Goal: Register for event/course

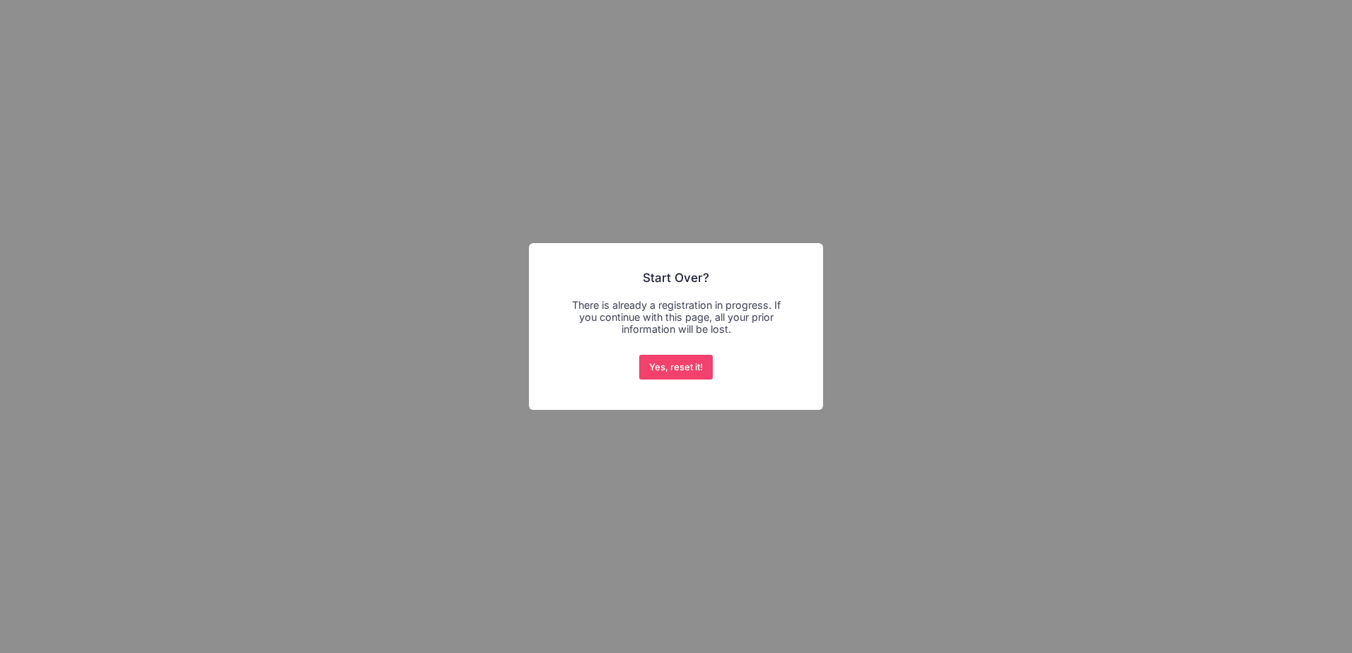
click at [649, 380] on div "Yes, reset it! No Cancel" at bounding box center [676, 367] width 80 height 31
click at [649, 372] on button "Yes, reset it!" at bounding box center [676, 367] width 74 height 25
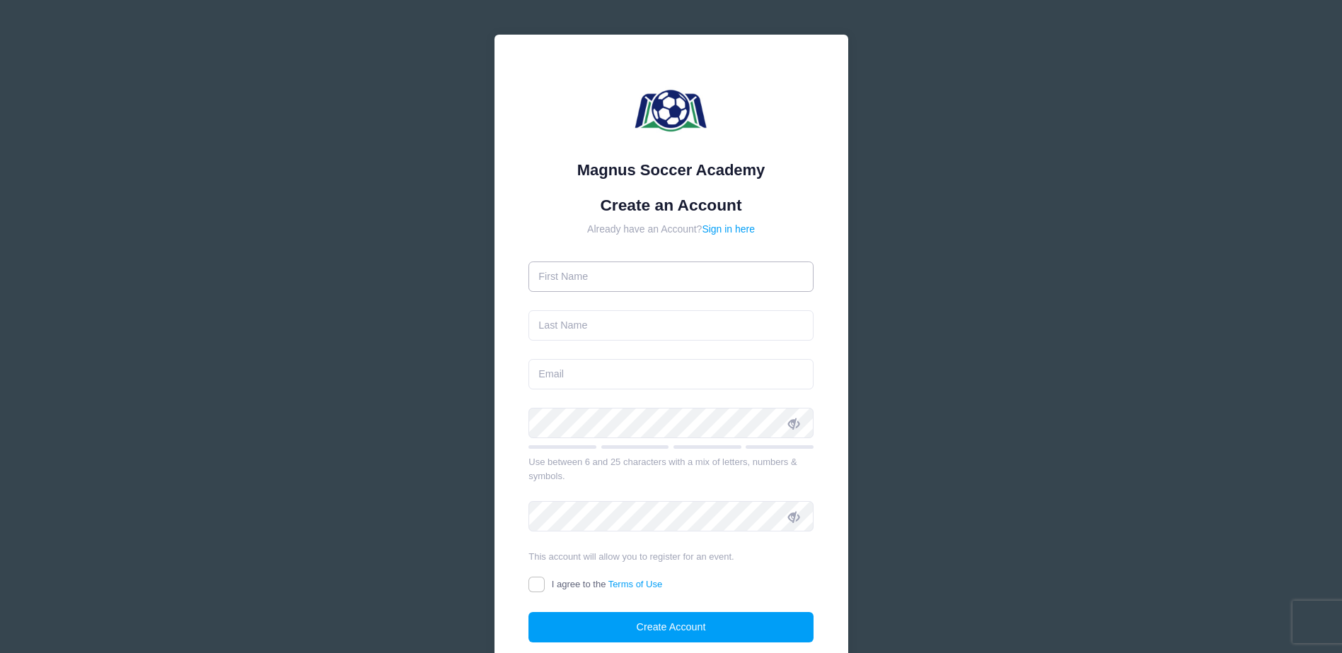
drag, startPoint x: 0, startPoint y: 0, endPoint x: 668, endPoint y: 264, distance: 718.7
click at [668, 264] on input "text" at bounding box center [670, 277] width 285 height 30
type input "ADDY"
type input "INCORVAIA"
type input "addysoccer15@gmail.com"
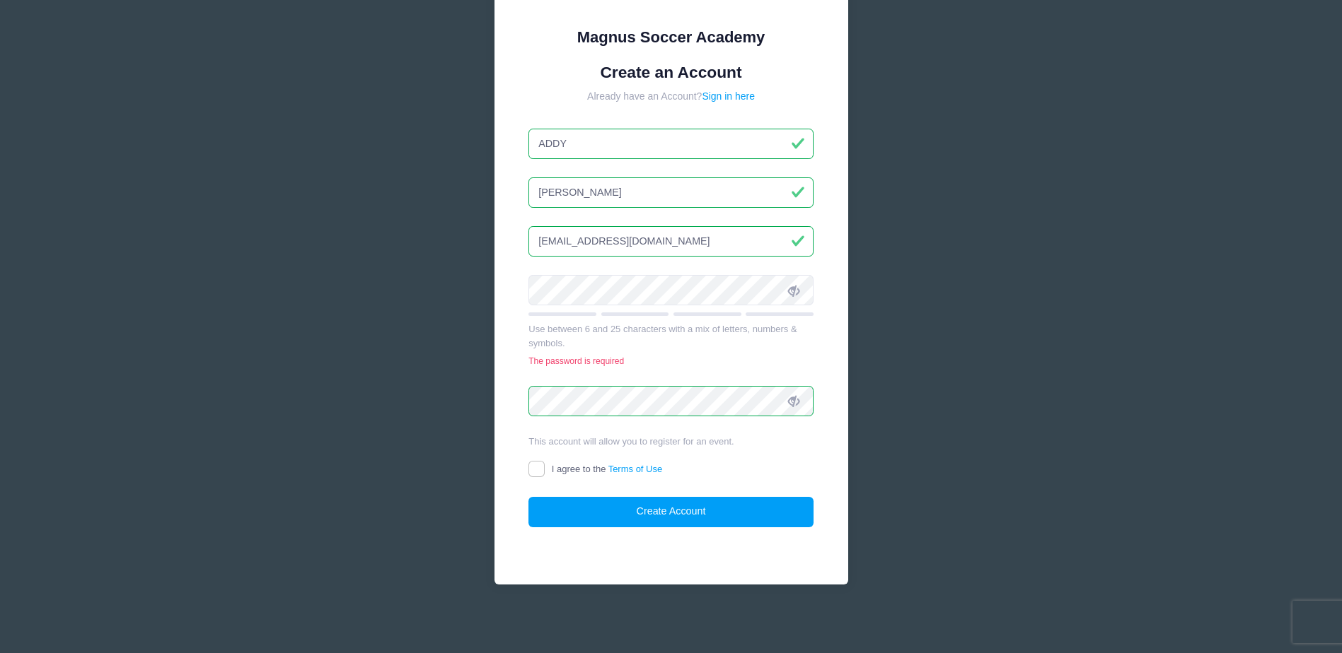
scroll to position [133, 0]
click at [528, 470] on input "I agree to the Terms of Use" at bounding box center [536, 469] width 16 height 16
checkbox input "true"
click at [586, 516] on button "Create Account" at bounding box center [670, 512] width 285 height 30
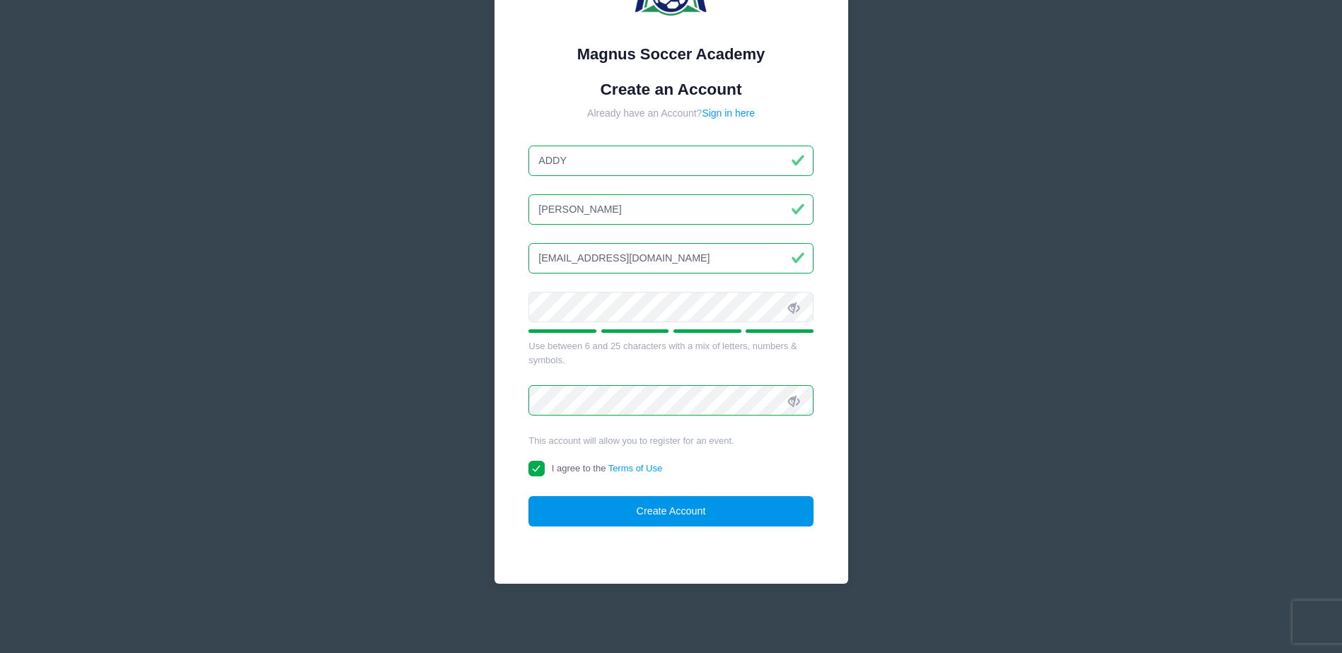
click at [565, 518] on button "Create Account" at bounding box center [670, 511] width 285 height 30
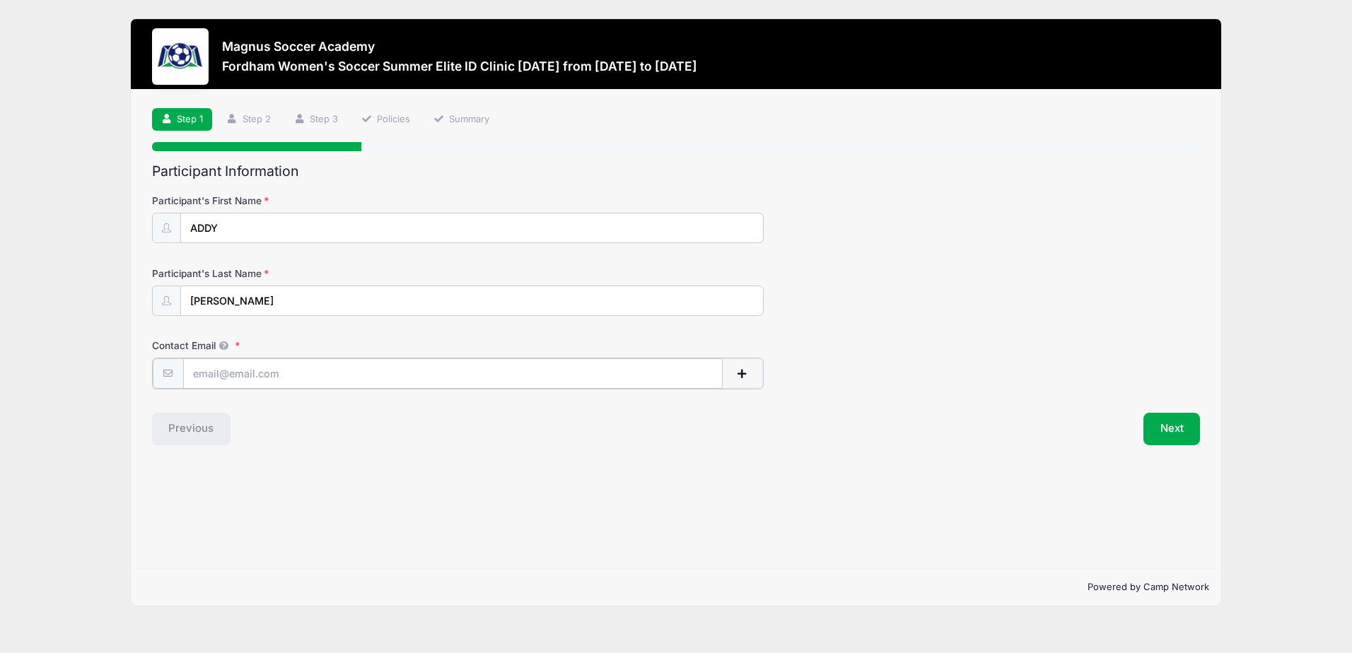
click at [356, 379] on input "Contact Email" at bounding box center [453, 374] width 540 height 30
type input "laurainc@optonline.net"
click at [1172, 439] on button "Next" at bounding box center [1172, 428] width 57 height 33
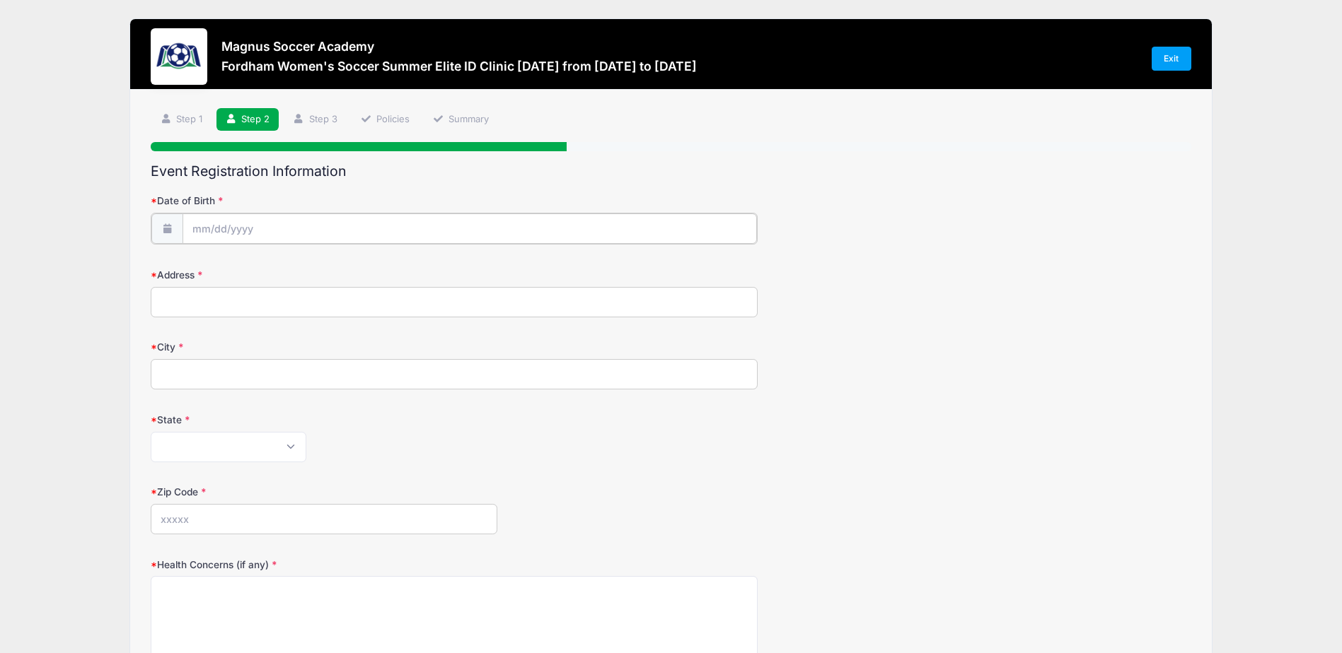
click at [310, 219] on input "Date of Birth" at bounding box center [469, 229] width 574 height 30
click at [202, 221] on input "Date of Birth" at bounding box center [469, 229] width 574 height 30
click at [207, 234] on input "Date of Birth" at bounding box center [469, 229] width 574 height 30
click at [315, 271] on input "2025" at bounding box center [315, 265] width 46 height 21
click at [335, 261] on span at bounding box center [333, 260] width 10 height 11
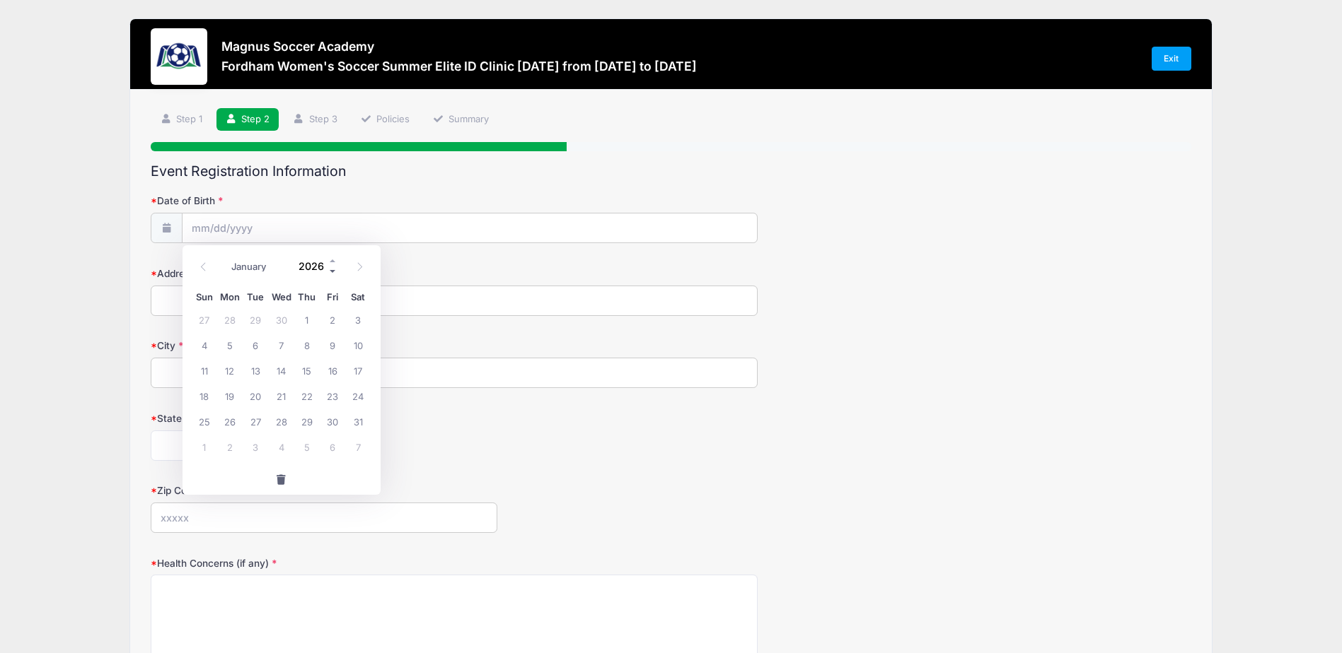
click at [334, 267] on span at bounding box center [333, 271] width 10 height 11
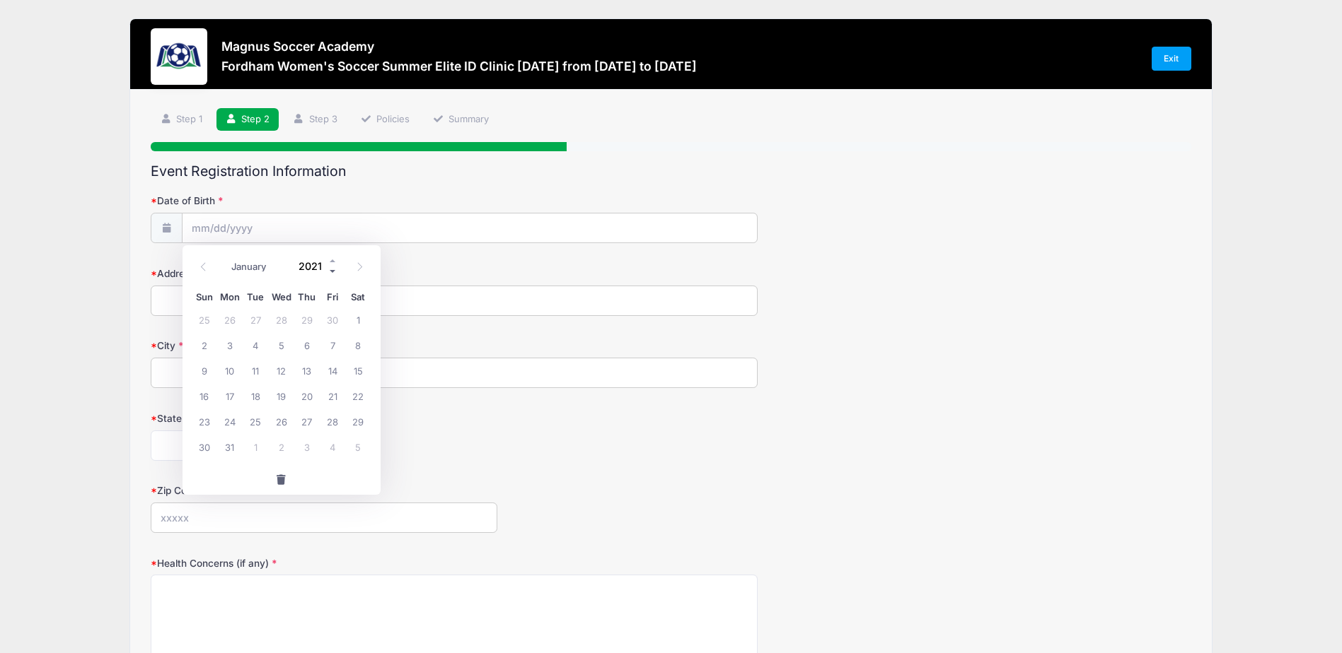
click at [334, 267] on span at bounding box center [333, 271] width 10 height 11
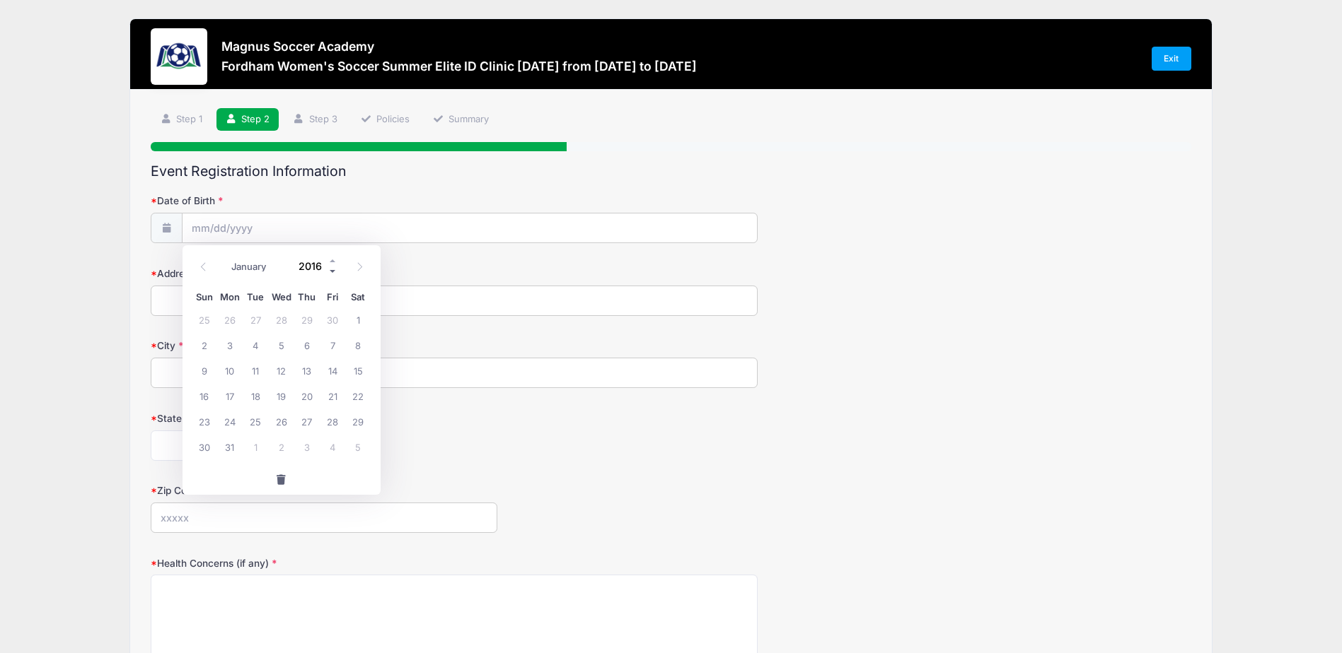
click at [334, 267] on span at bounding box center [333, 271] width 10 height 11
type input "2012"
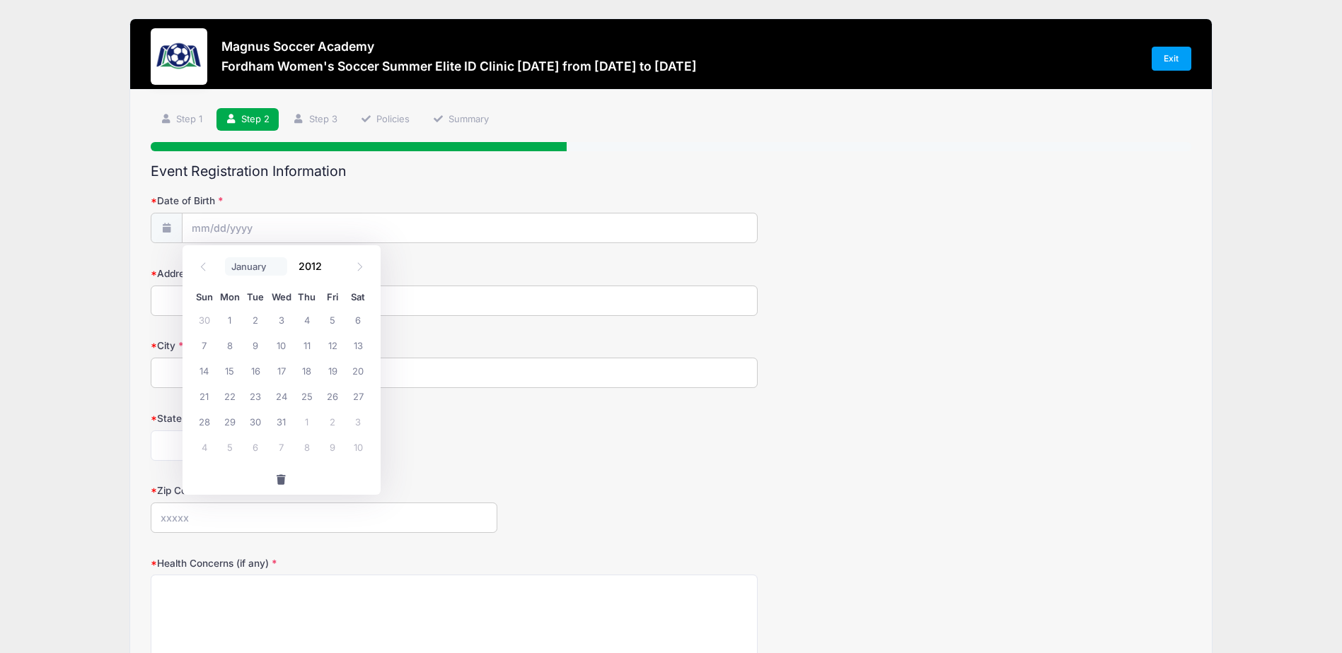
click at [247, 266] on select "January February March April May June July August September October November De…" at bounding box center [256, 266] width 63 height 18
select select "3"
click at [225, 257] on select "January February March April May June July August September October November De…" at bounding box center [256, 266] width 63 height 18
click at [338, 344] on span "13" at bounding box center [332, 344] width 25 height 25
type input "04/13/2012"
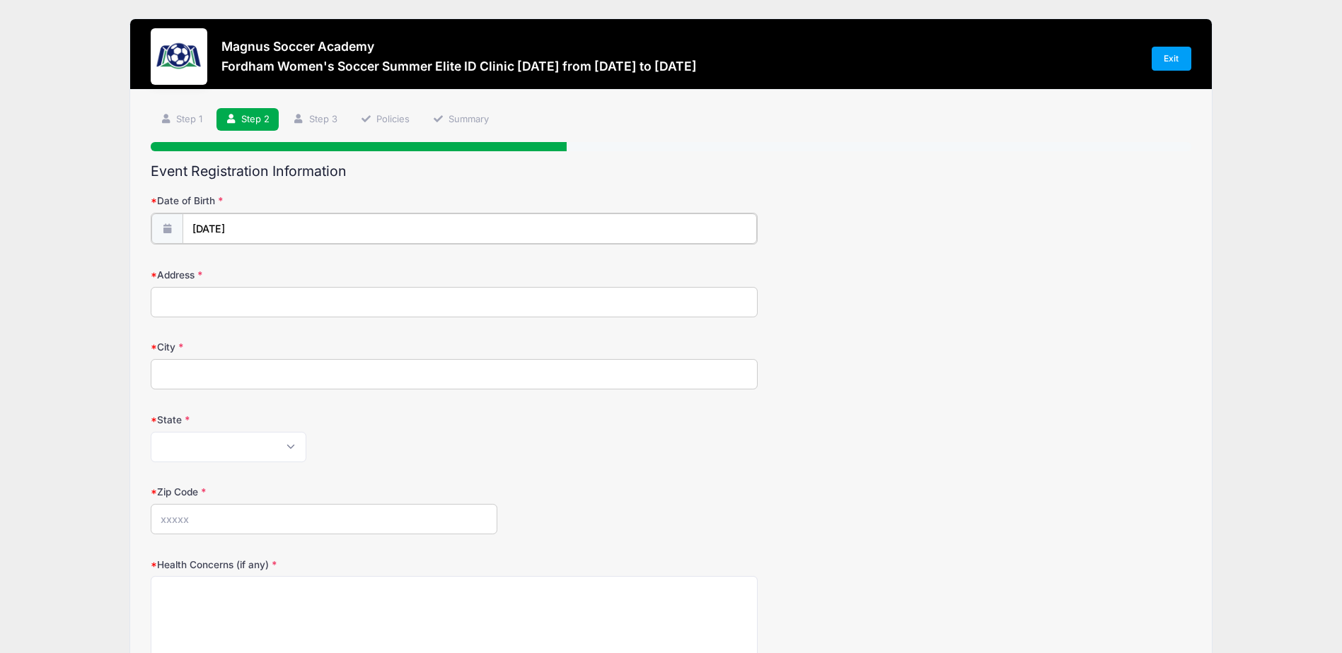
click at [255, 228] on input "04/13/2012" at bounding box center [469, 229] width 574 height 30
click at [332, 272] on span at bounding box center [333, 271] width 10 height 11
type input "2011"
click at [283, 368] on span "13" at bounding box center [280, 370] width 25 height 25
type input "04/13/2011"
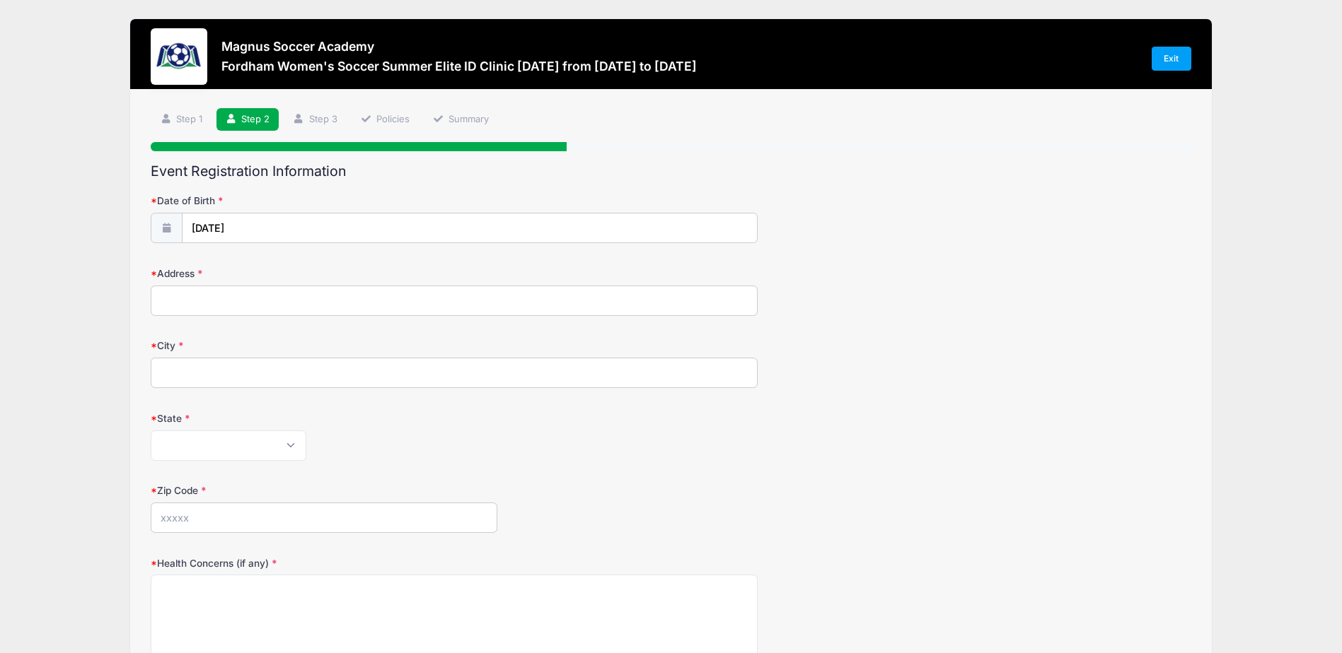
click at [255, 305] on input "Address" at bounding box center [454, 301] width 607 height 30
type input "5 West Saddle River Road"
type input "Waldwick"
select select "NJ"
type input "07463"
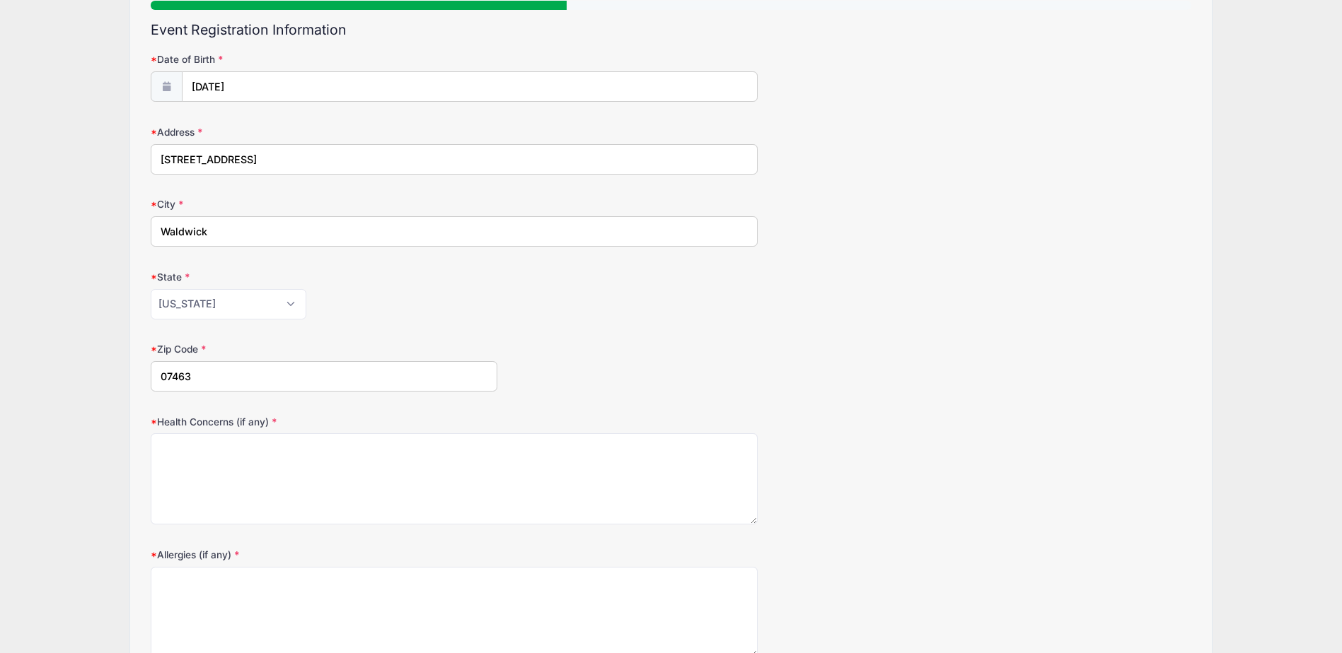
scroll to position [212, 0]
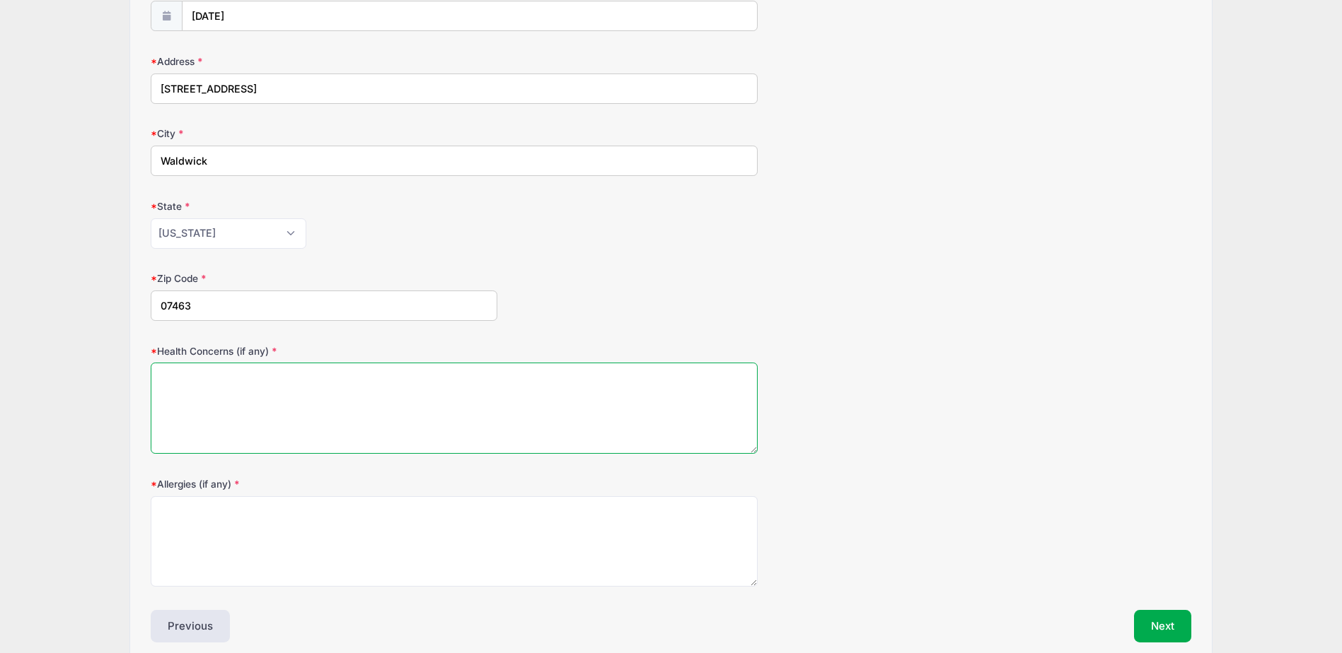
click at [234, 385] on textarea "Health Concerns (if any)" at bounding box center [454, 408] width 607 height 91
type textarea "none"
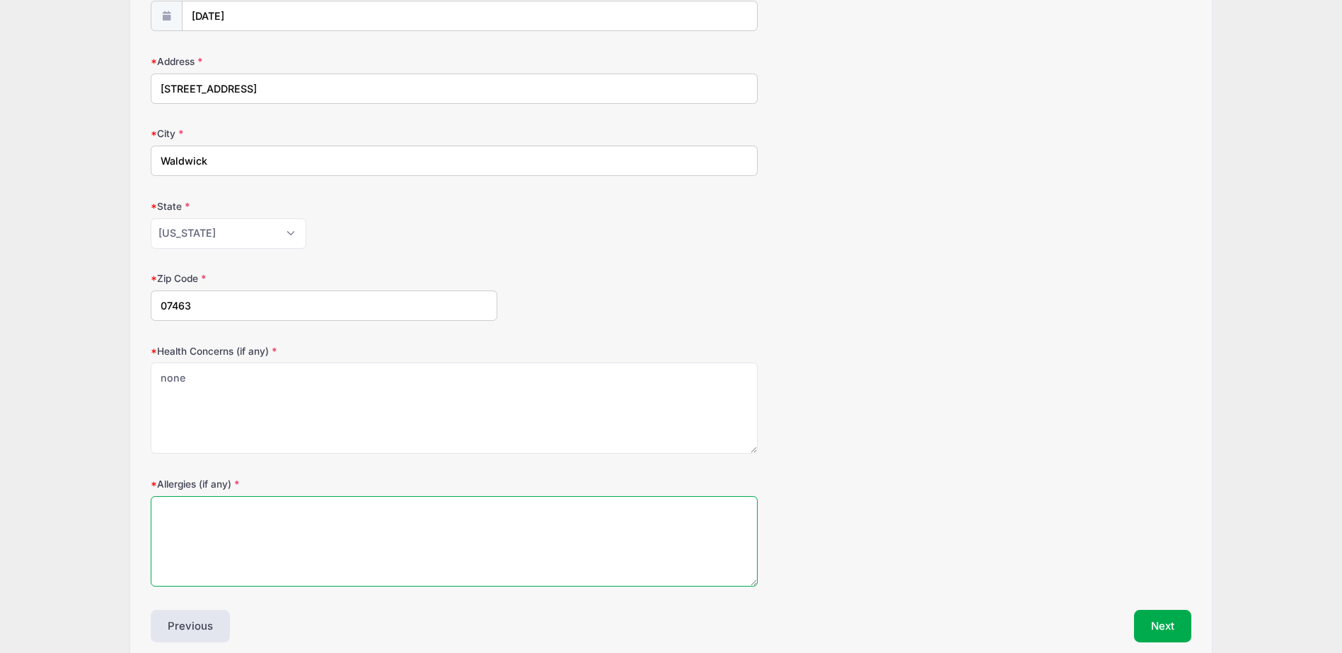
click at [208, 535] on textarea "Allergies (if any)" at bounding box center [454, 541] width 607 height 91
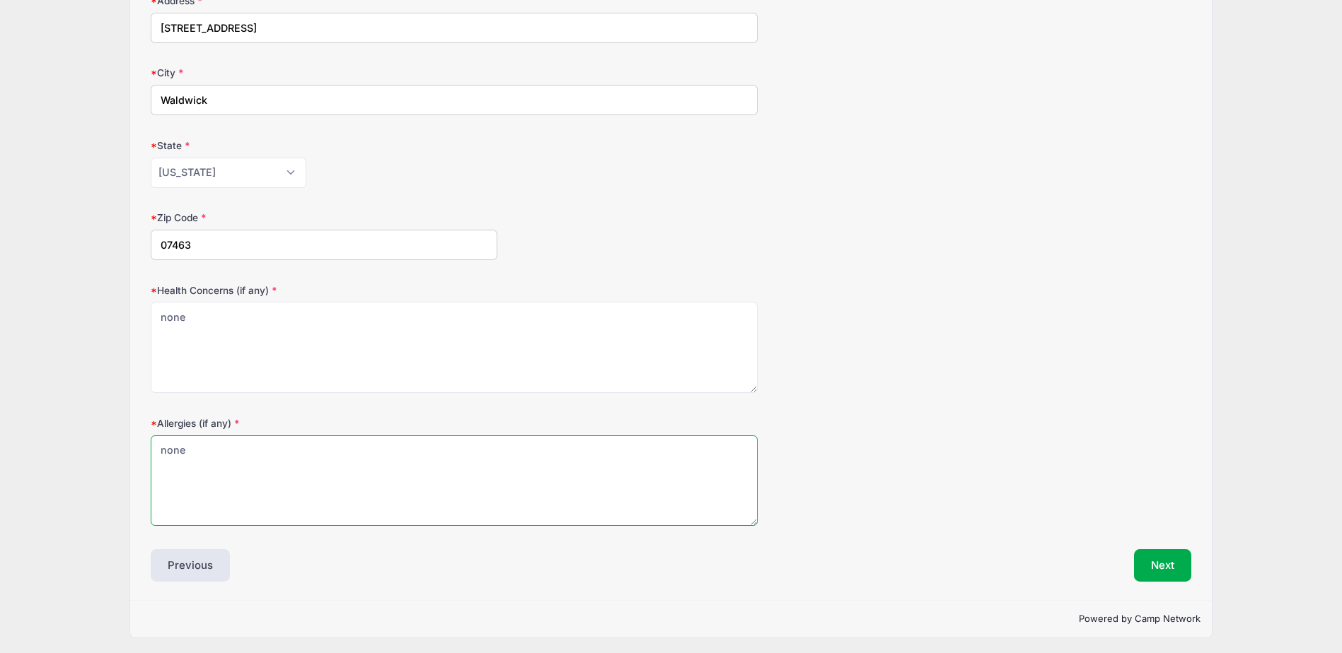
scroll to position [277, 0]
type textarea "none"
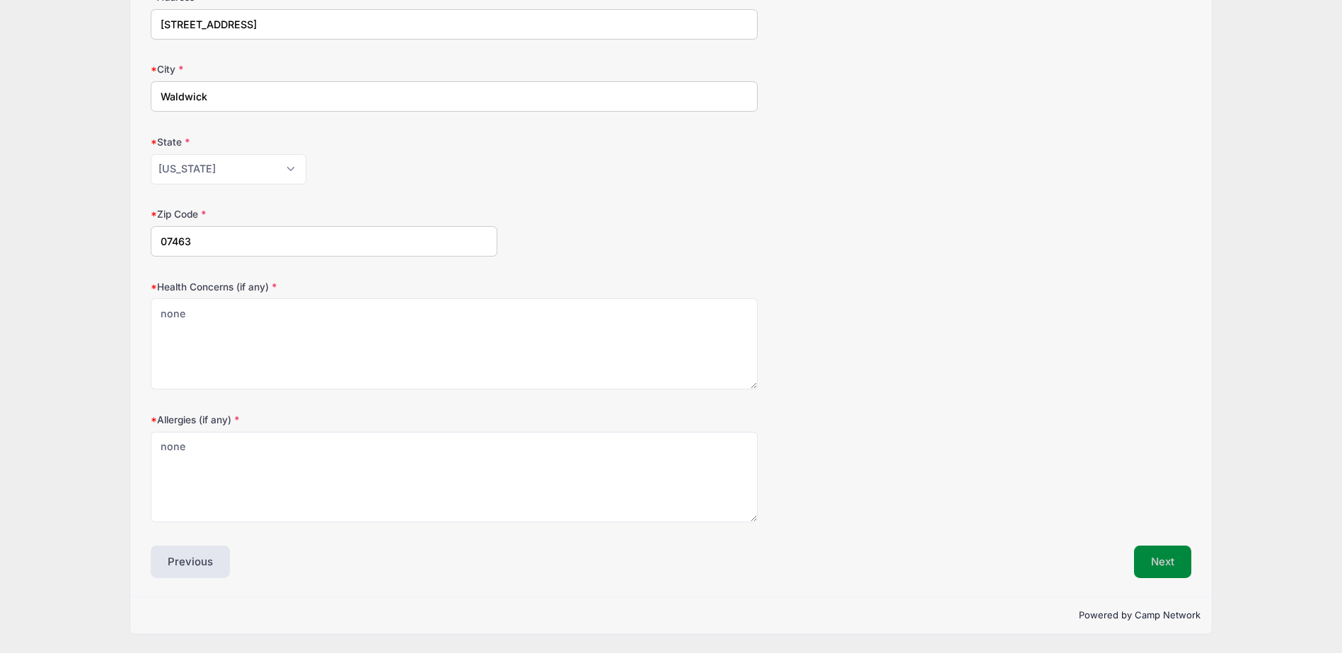
click at [1139, 555] on button "Next" at bounding box center [1162, 562] width 57 height 33
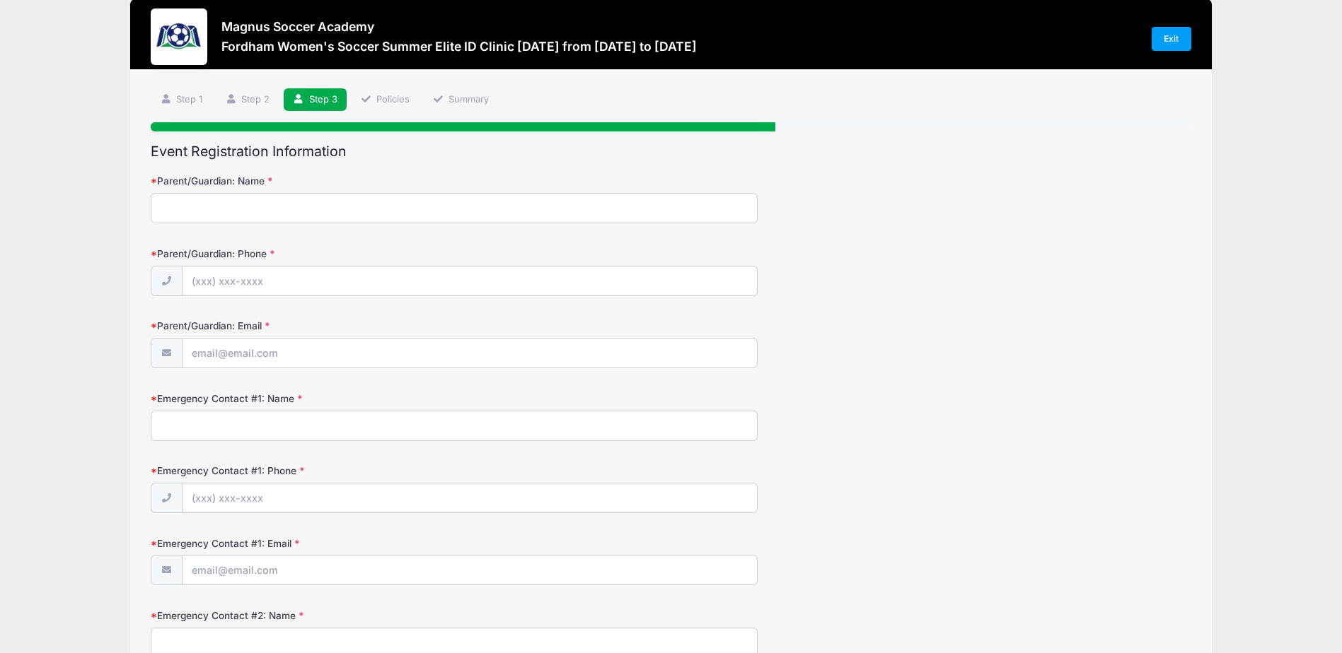
scroll to position [0, 0]
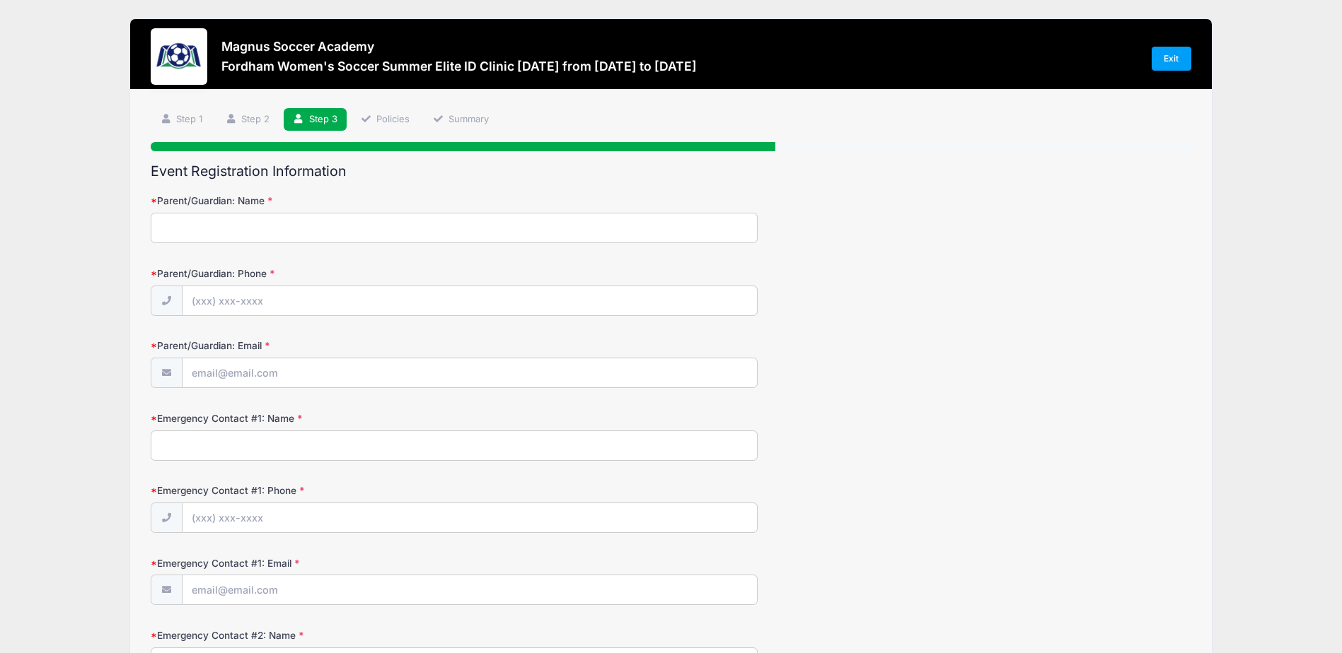
click at [245, 242] on input "Parent/Guardian: Name" at bounding box center [454, 228] width 607 height 30
type input "l"
type input "Laura Incorvaia"
click at [239, 296] on input "Parent/Guardian: Phone" at bounding box center [469, 301] width 574 height 30
type input "(201) 790-1790"
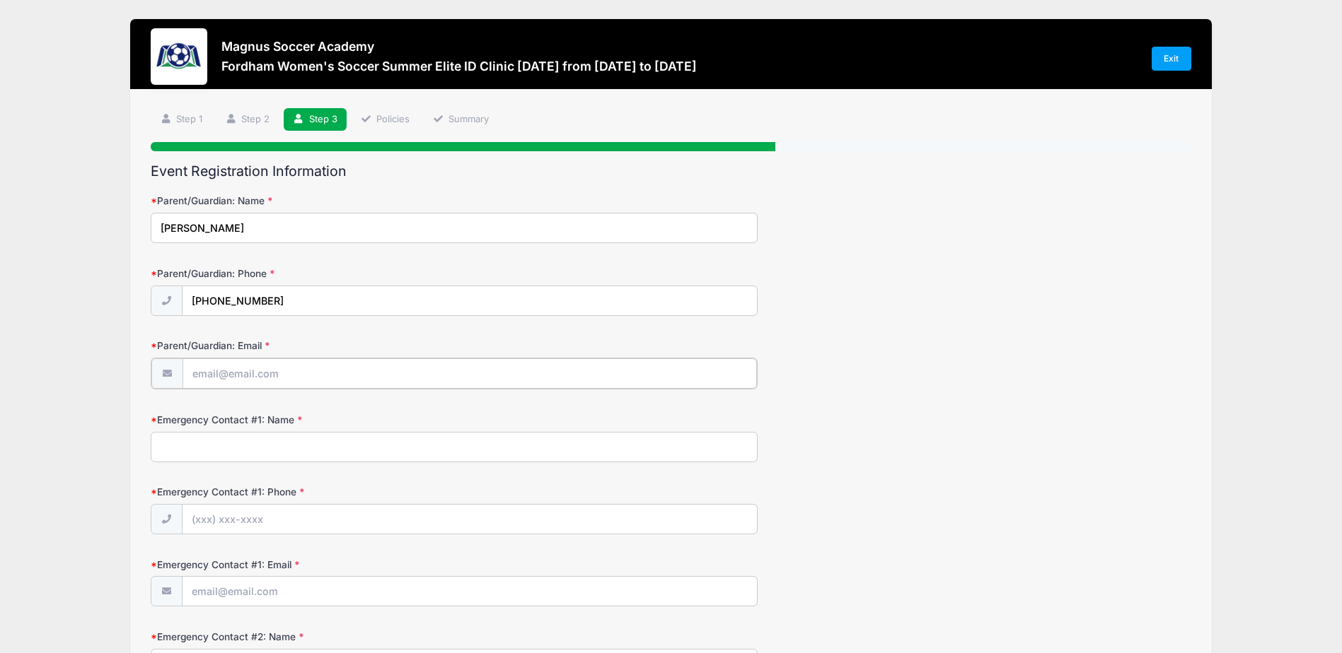
click at [262, 385] on input "Parent/Guardian: Email" at bounding box center [469, 374] width 574 height 30
type input "laurainc@optonline.net"
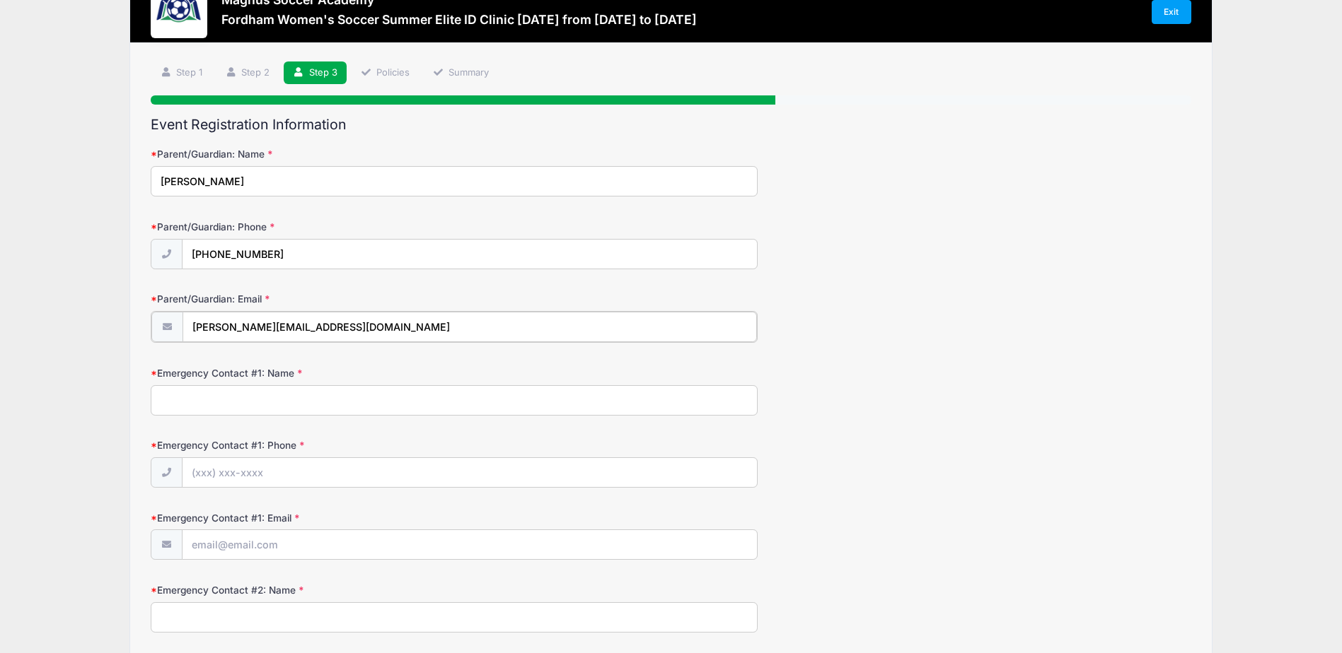
scroll to position [71, 0]
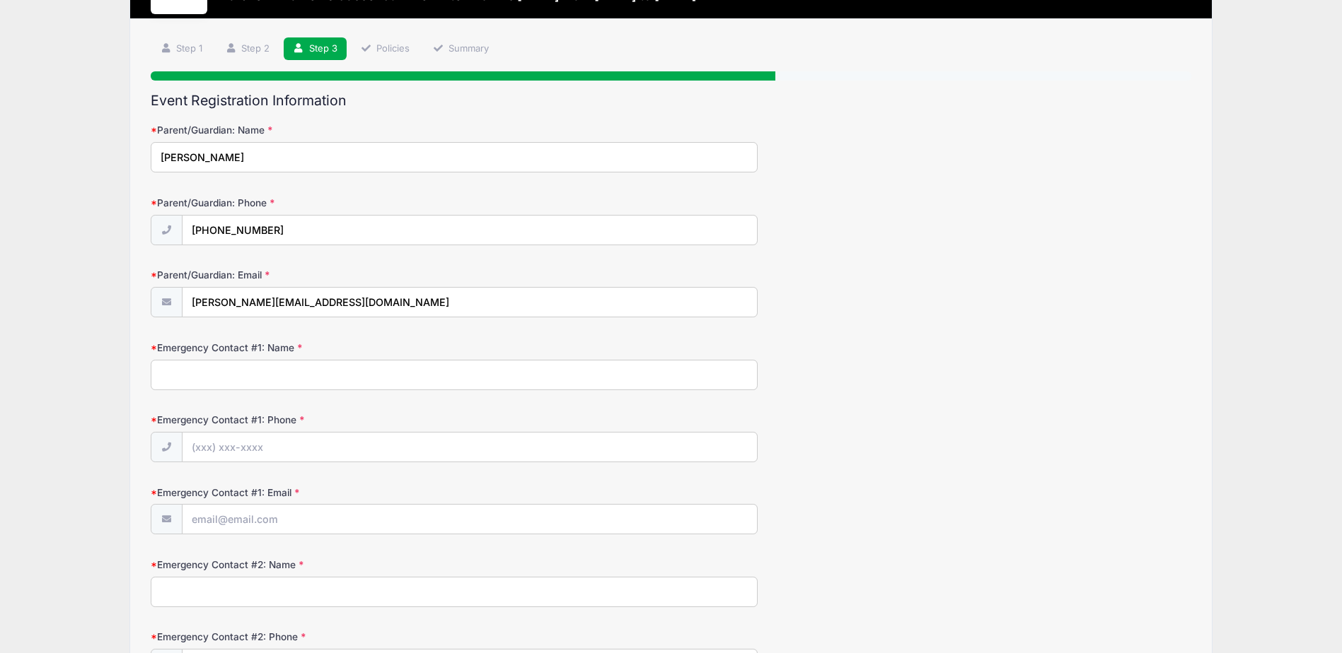
click at [253, 378] on input "Emergency Contact #1: Name" at bounding box center [454, 375] width 607 height 30
type input "r"
type input "Rob"
click at [245, 447] on input "Emergency Contact #1: Phone" at bounding box center [469, 448] width 574 height 30
type input "(973) 517-1236"
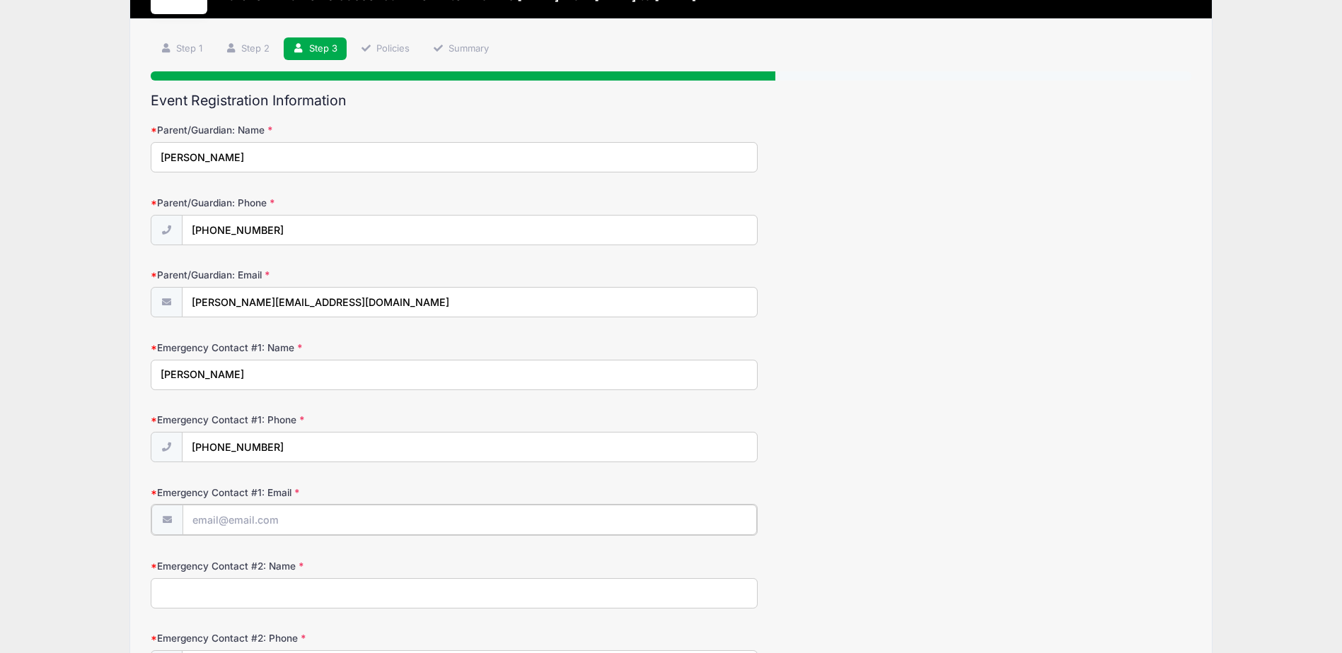
click at [287, 517] on input "Emergency Contact #1: Email" at bounding box center [469, 520] width 574 height 30
type input "RINCORVAIA@OPTONLINE.NET"
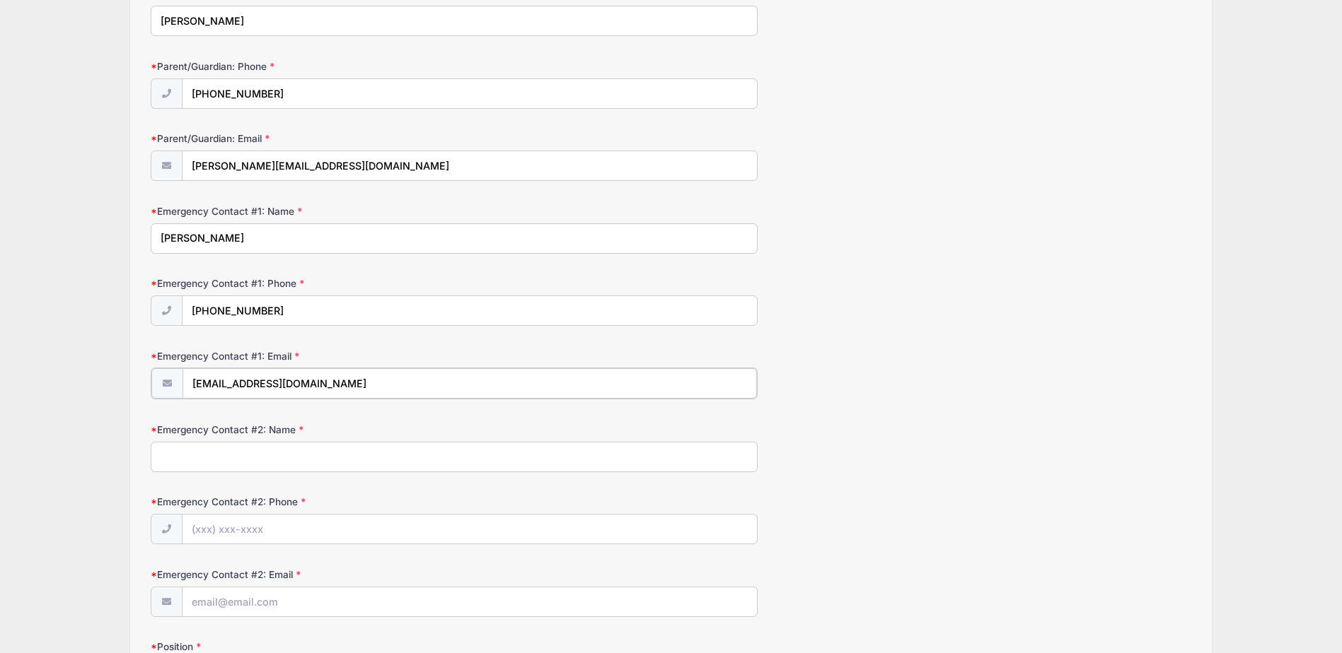
scroll to position [212, 0]
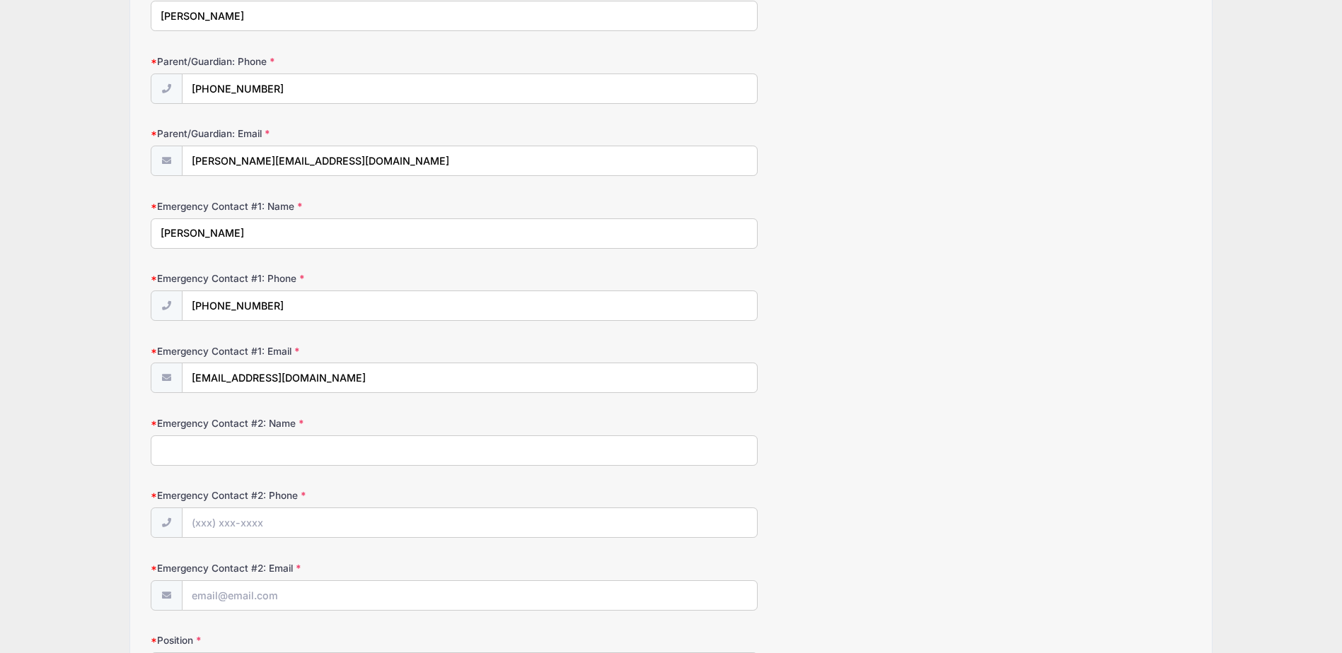
click at [294, 461] on input "Emergency Contact #2: Name" at bounding box center [454, 451] width 607 height 30
type input "g"
type input "G"
type input "Laura"
click at [233, 528] on input "Emergency Contact #2: Phone" at bounding box center [469, 523] width 574 height 30
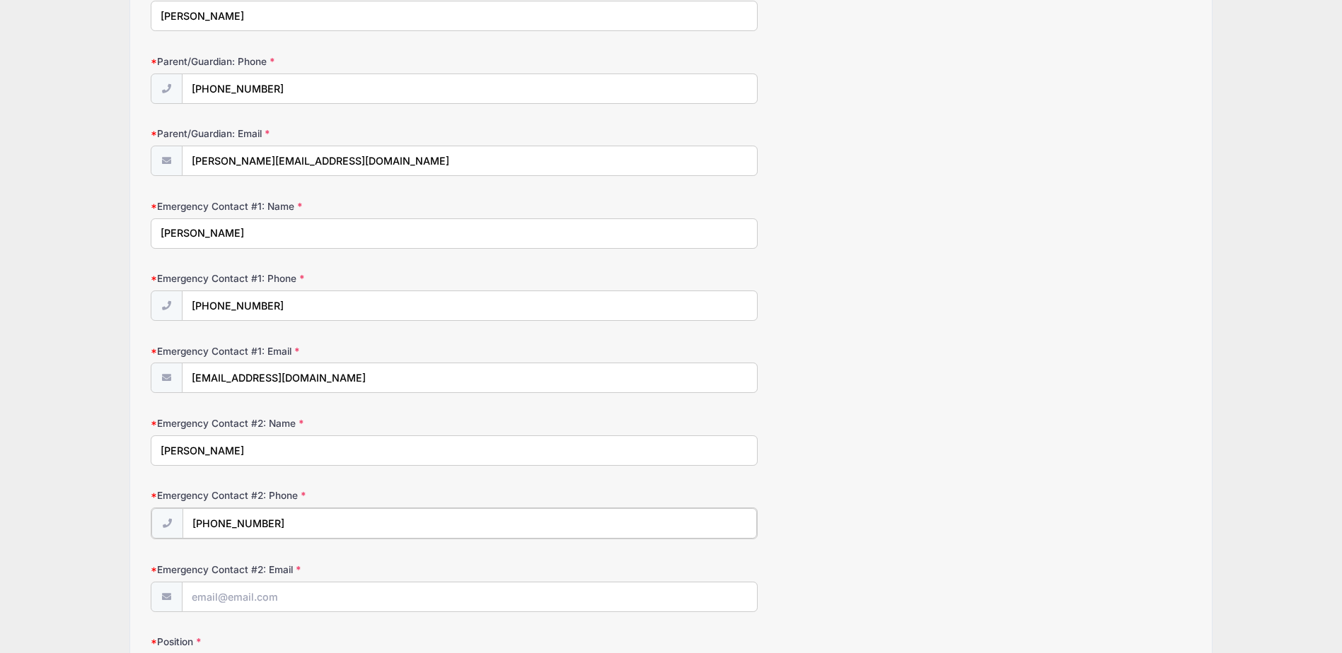
type input "(201) 790-1790"
click at [252, 594] on input "Emergency Contact #2: Email" at bounding box center [469, 596] width 574 height 30
type input "laurainc@optonline.net"
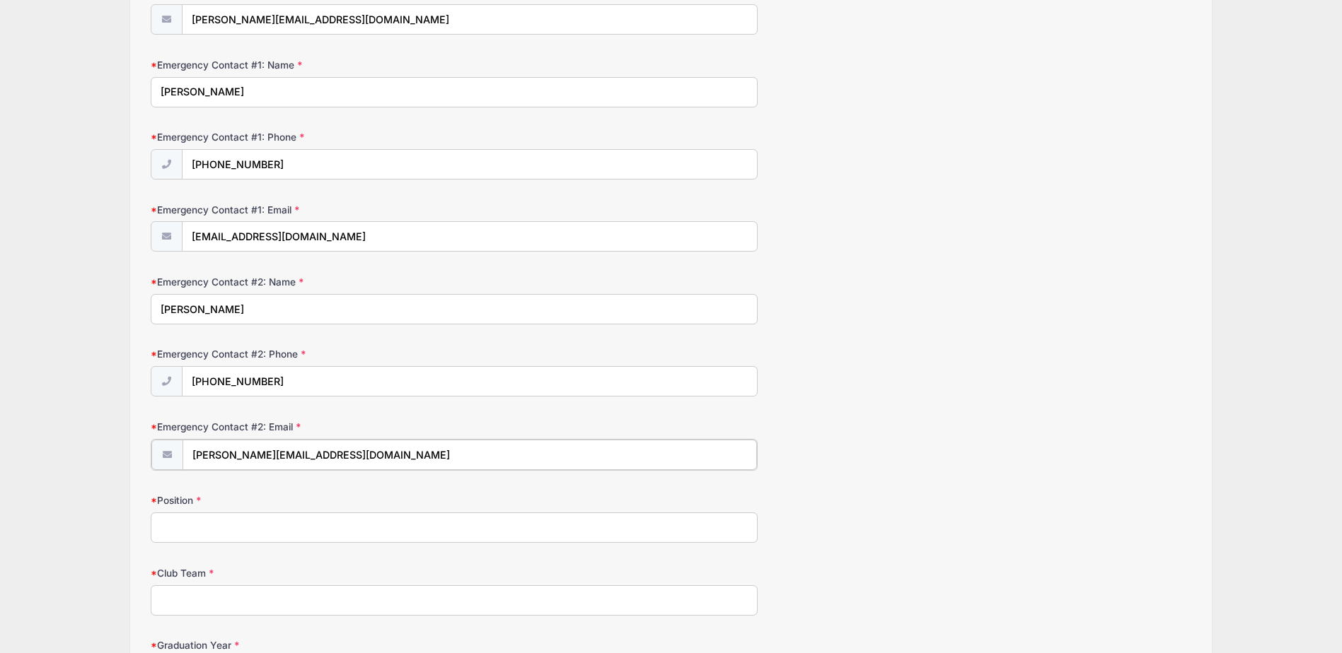
scroll to position [424, 0]
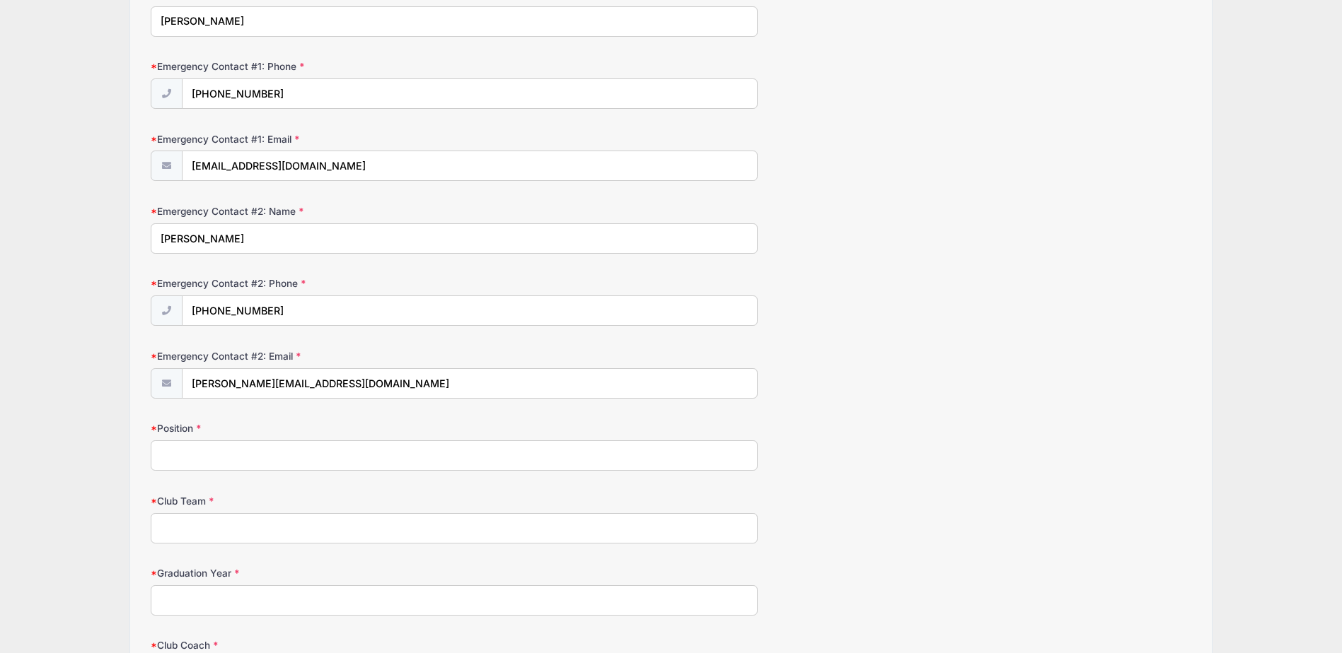
click at [199, 436] on label "Position" at bounding box center [324, 428] width 347 height 14
click at [199, 441] on input "Position" at bounding box center [454, 456] width 607 height 30
click at [202, 448] on input "Position" at bounding box center [454, 456] width 607 height 30
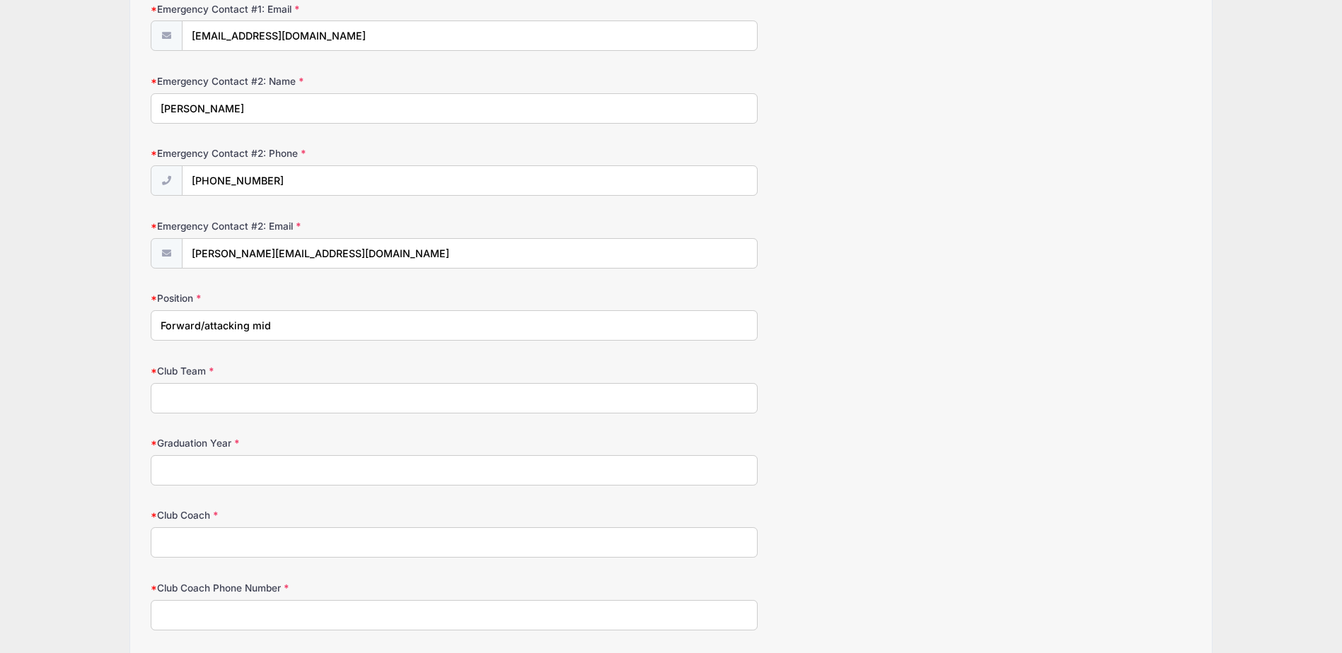
scroll to position [566, 0]
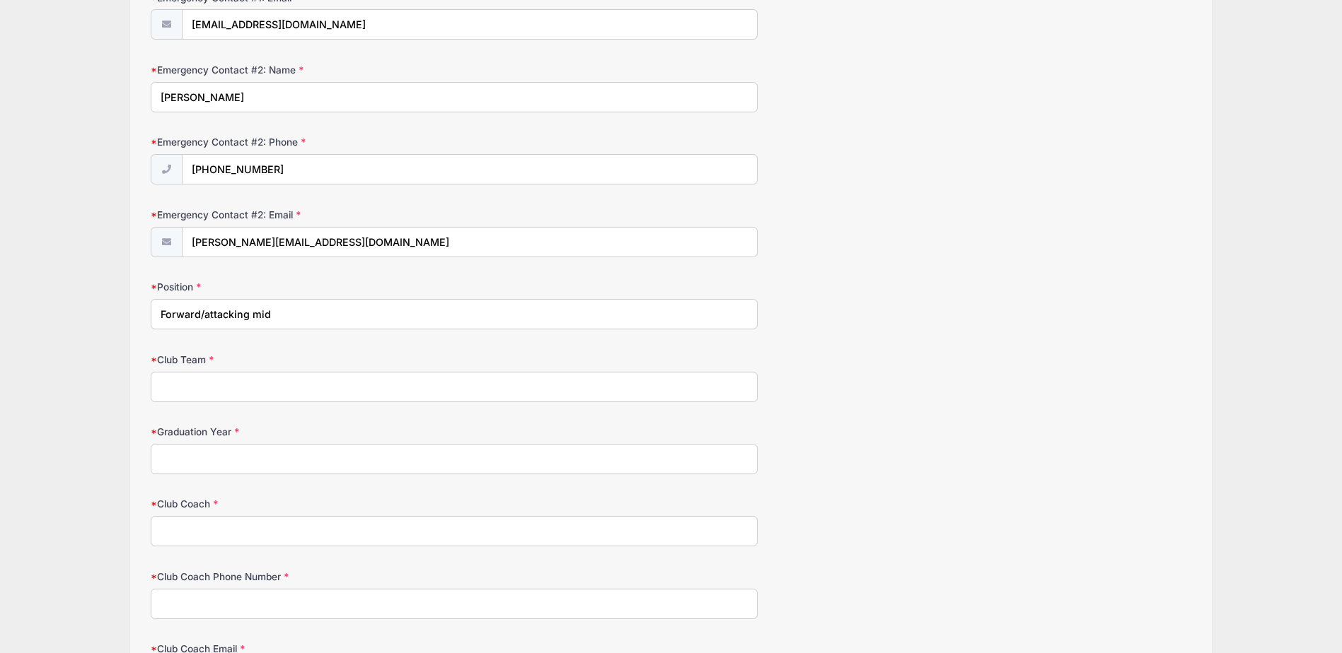
type input "Forward/attacking mid"
click at [193, 392] on input "Club Team" at bounding box center [454, 387] width 607 height 30
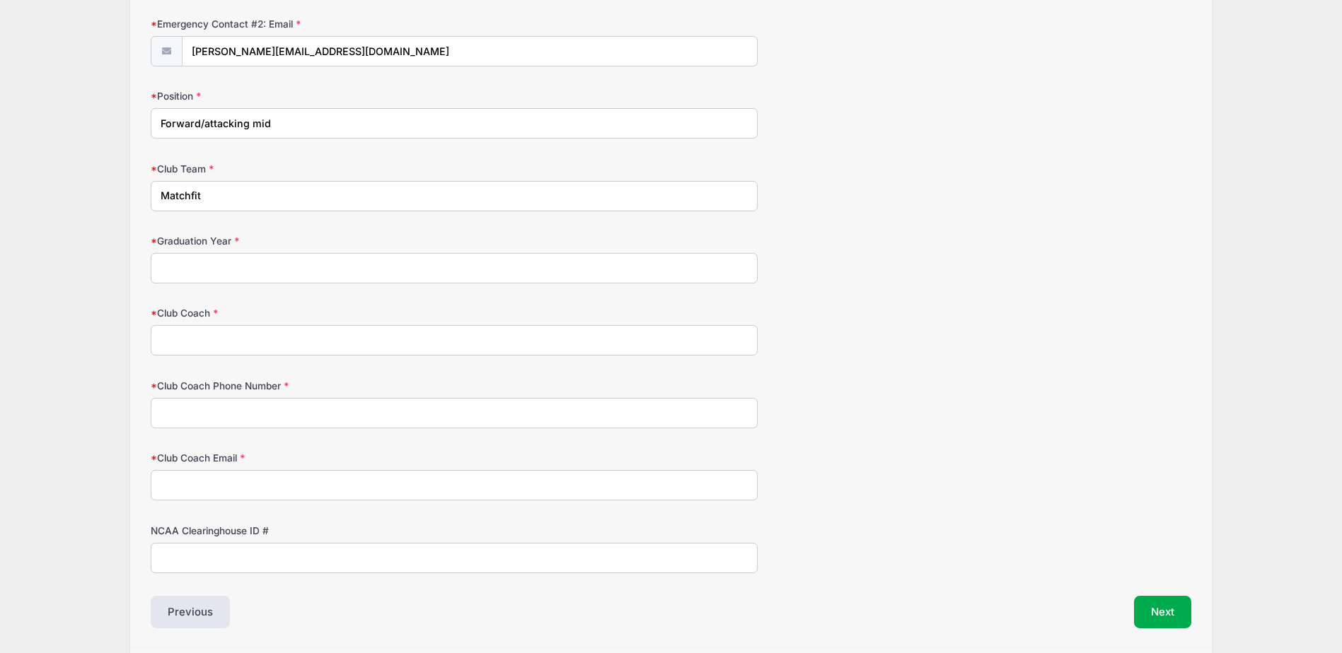
scroll to position [778, 0]
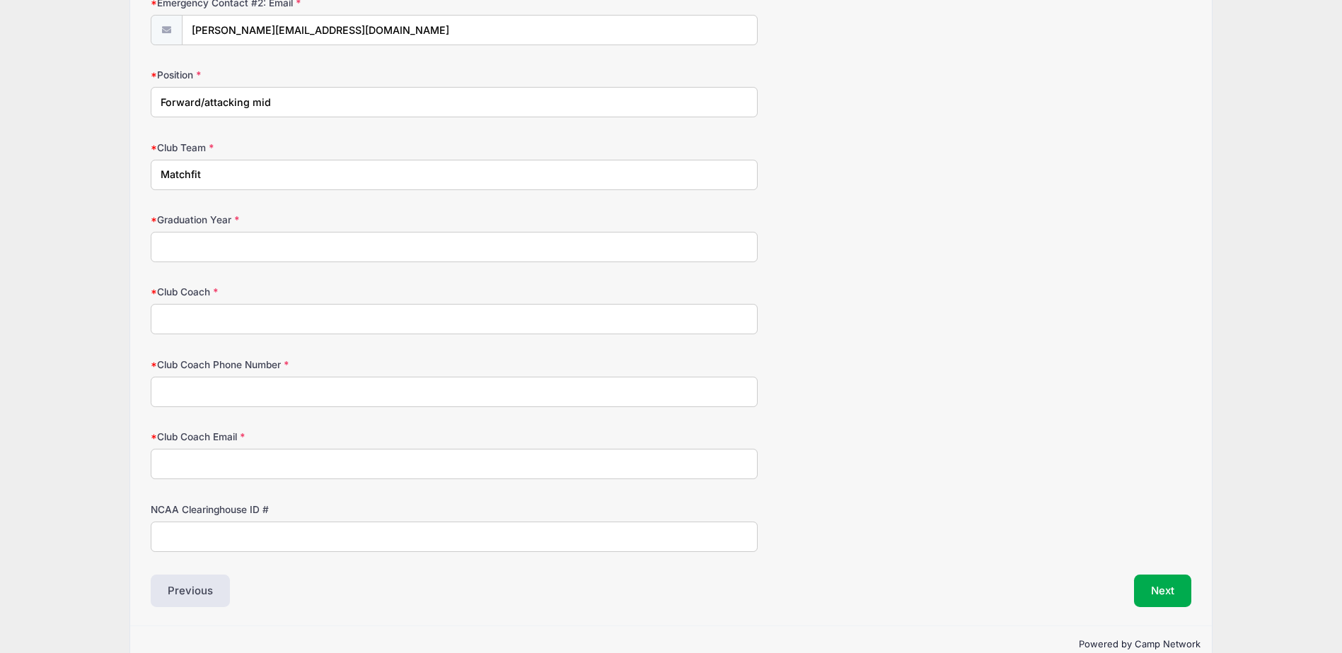
type input "Matchfit"
click at [184, 260] on input "Graduation Year" at bounding box center [454, 247] width 607 height 30
type input "2029"
click at [190, 325] on input "Club Coach" at bounding box center [454, 319] width 607 height 30
click at [189, 385] on input "Club Coach Phone Number" at bounding box center [454, 392] width 607 height 30
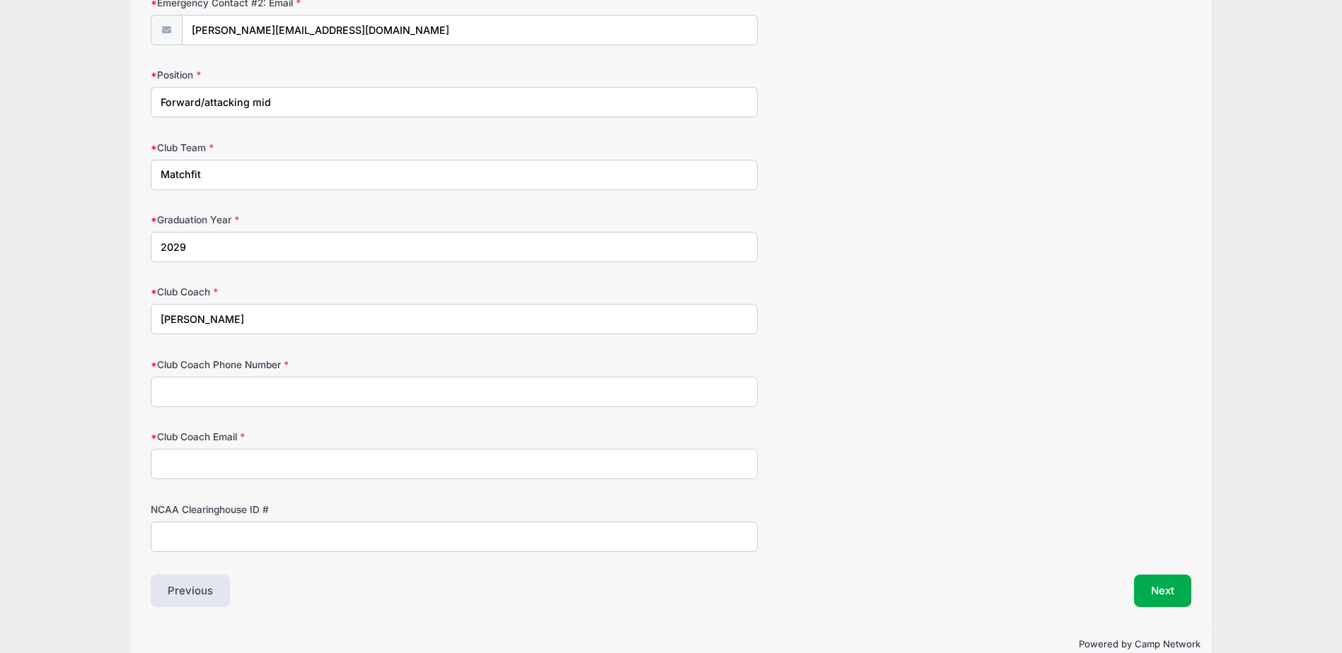
click at [227, 324] on input "Rich Bentley" at bounding box center [454, 319] width 607 height 30
type input "R"
type input "Dom Bucci"
click at [232, 400] on input "Club Coach Phone Number" at bounding box center [454, 392] width 607 height 30
type input "973-229-7136"
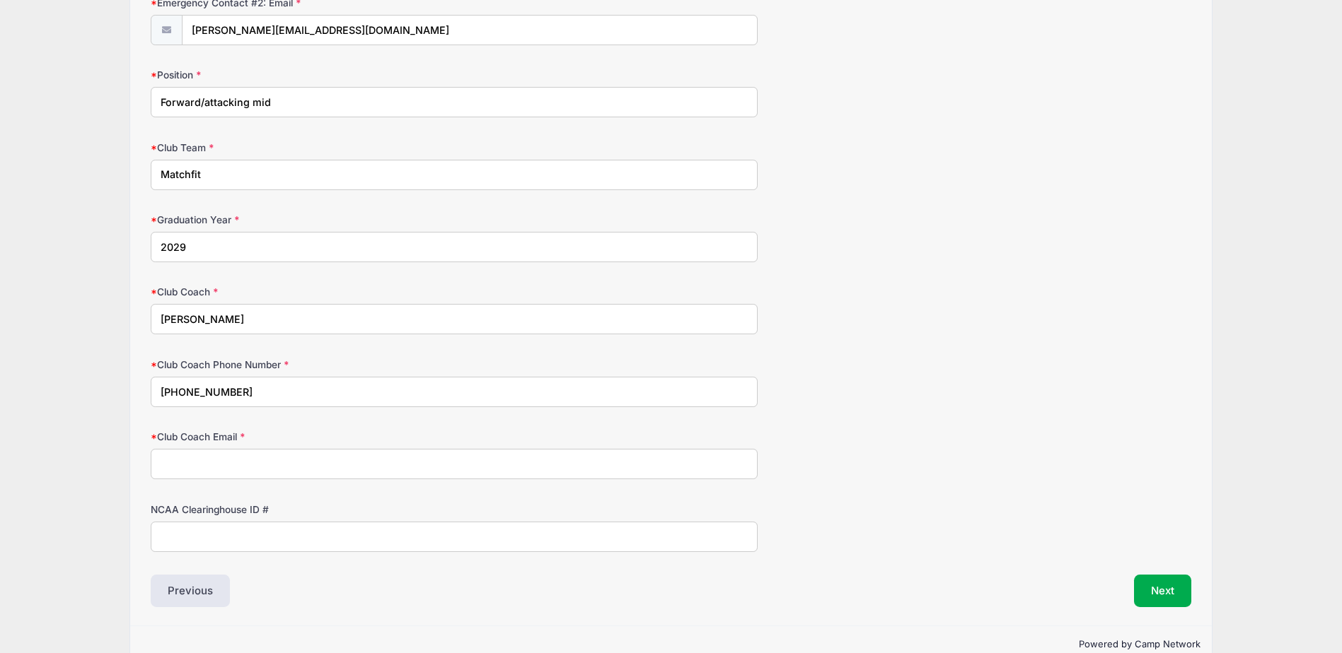
click at [214, 470] on input "Club Coach Email" at bounding box center [454, 464] width 607 height 30
type input "dbucci@matchfitacademy.net"
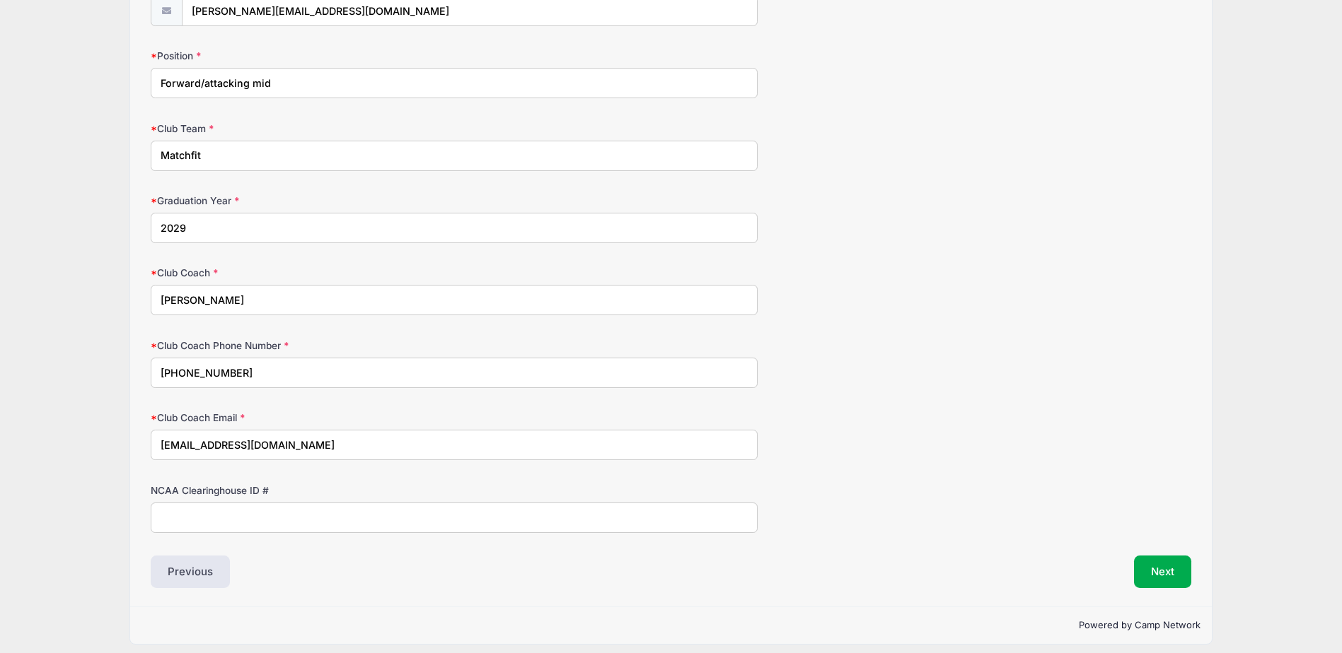
scroll to position [807, 0]
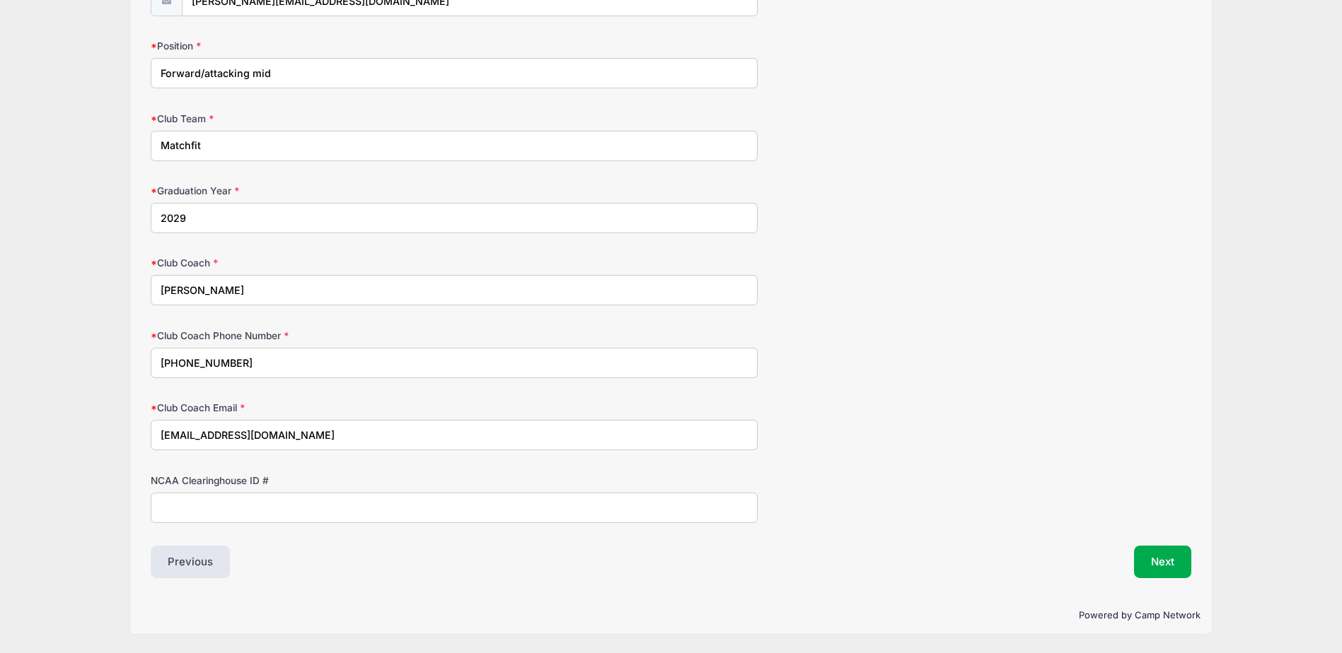
click at [241, 517] on input "NCAA Clearinghouse ID #" at bounding box center [454, 508] width 607 height 30
type input "2509730232"
click at [1164, 552] on button "Next" at bounding box center [1162, 562] width 57 height 33
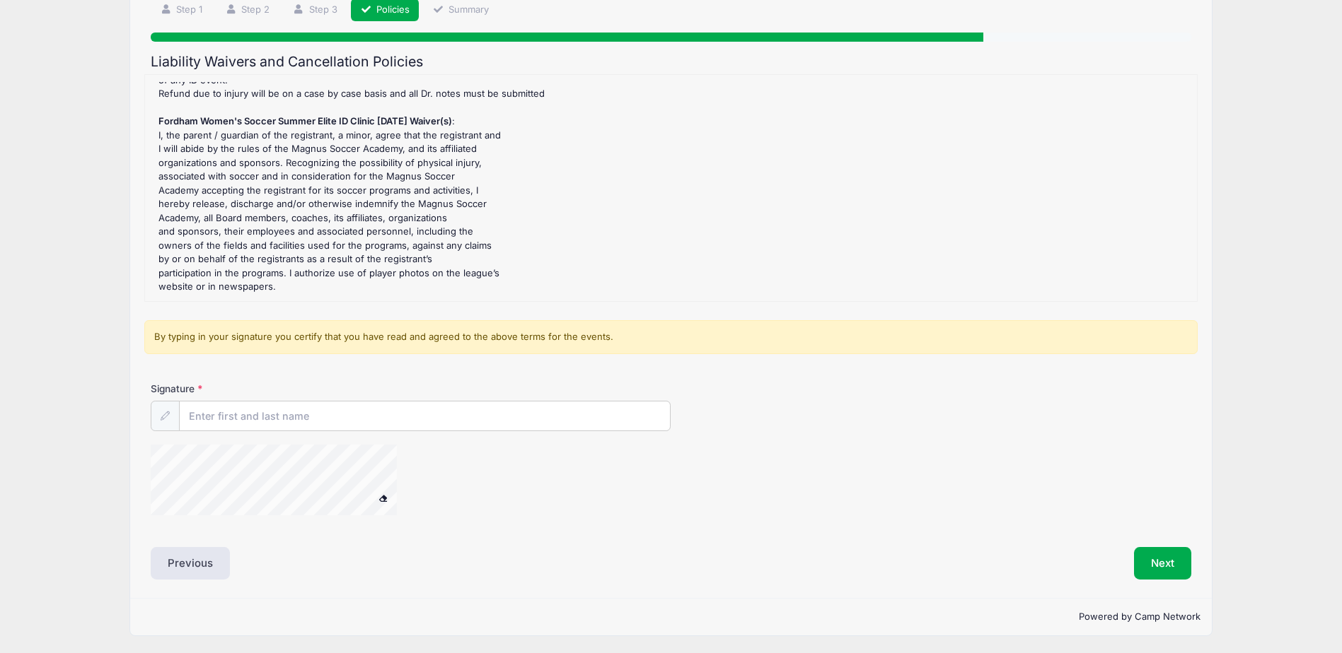
scroll to position [111, 0]
click at [223, 429] on input "Signature" at bounding box center [425, 415] width 490 height 30
type input "LAURA INCORVAIA"
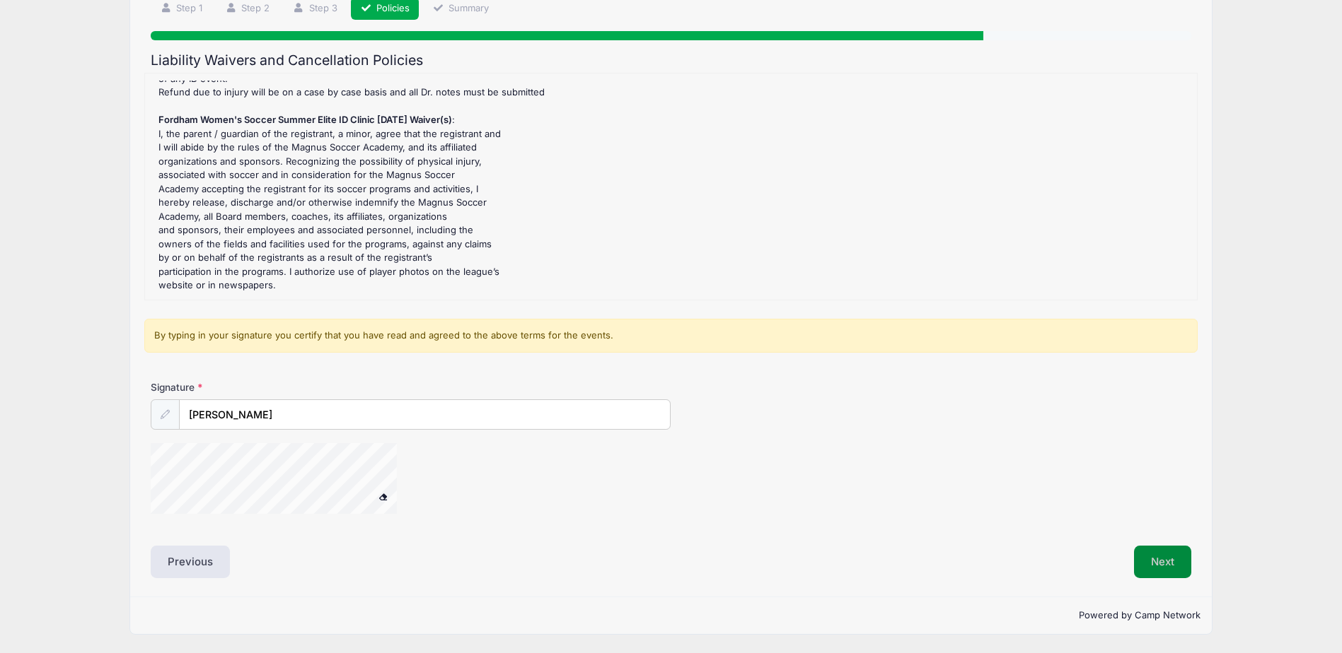
click at [1147, 564] on button "Next" at bounding box center [1162, 562] width 57 height 33
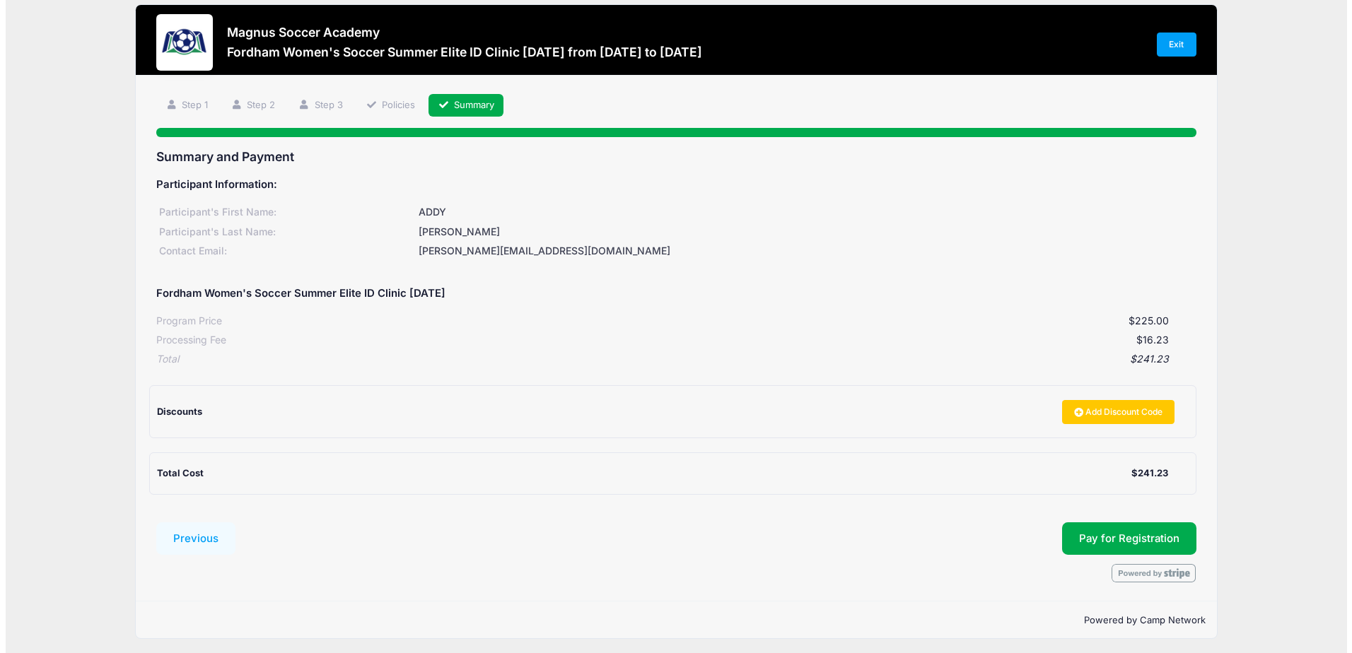
scroll to position [18, 0]
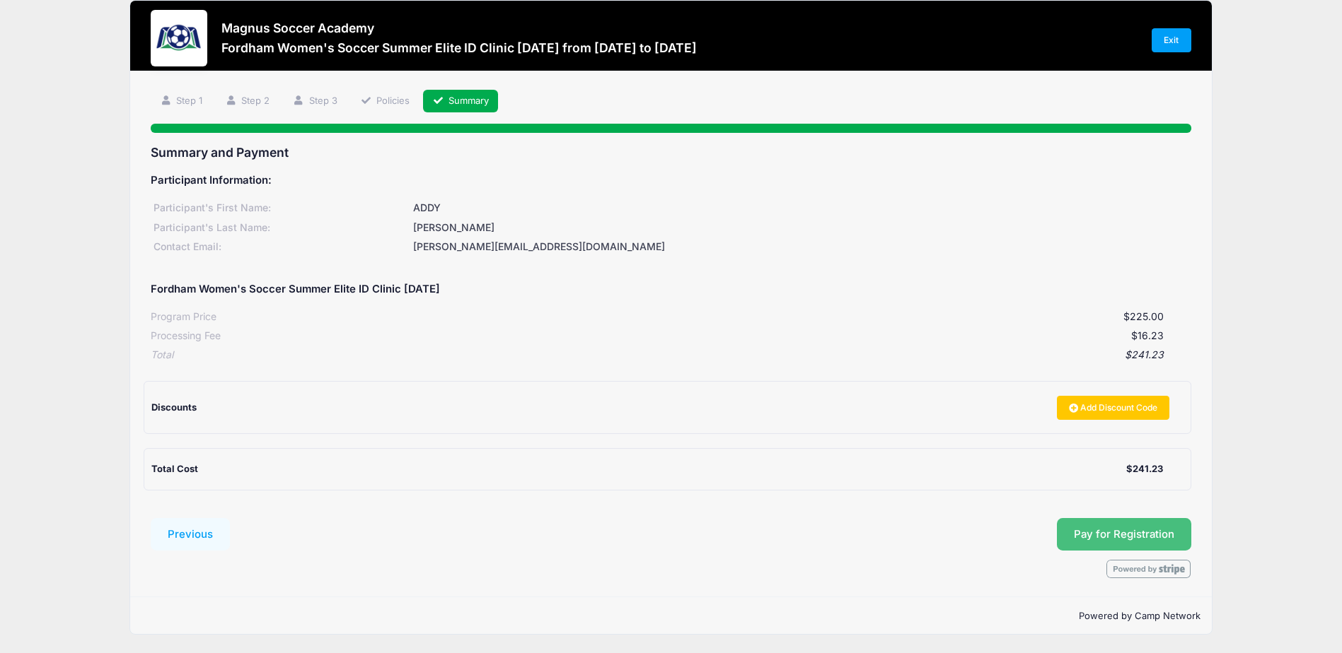
click at [1086, 536] on button "Pay for Registration" at bounding box center [1124, 534] width 134 height 33
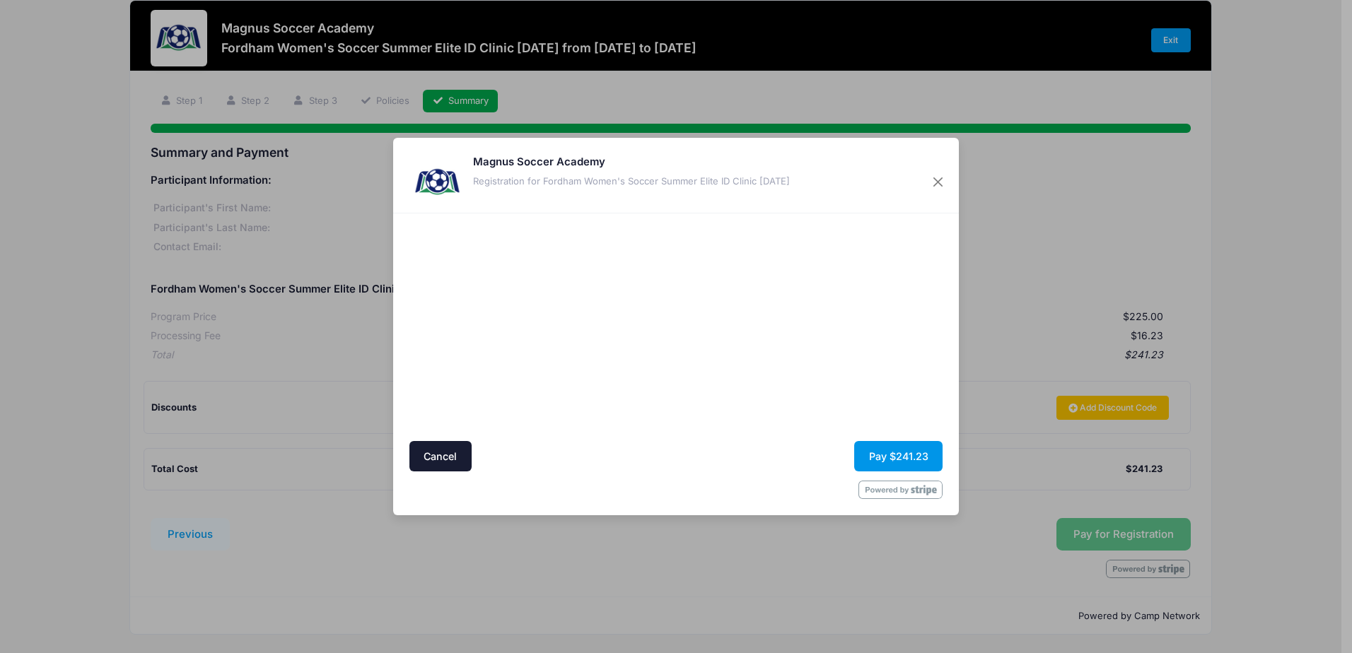
click at [900, 447] on button "Pay $241.23" at bounding box center [898, 456] width 88 height 30
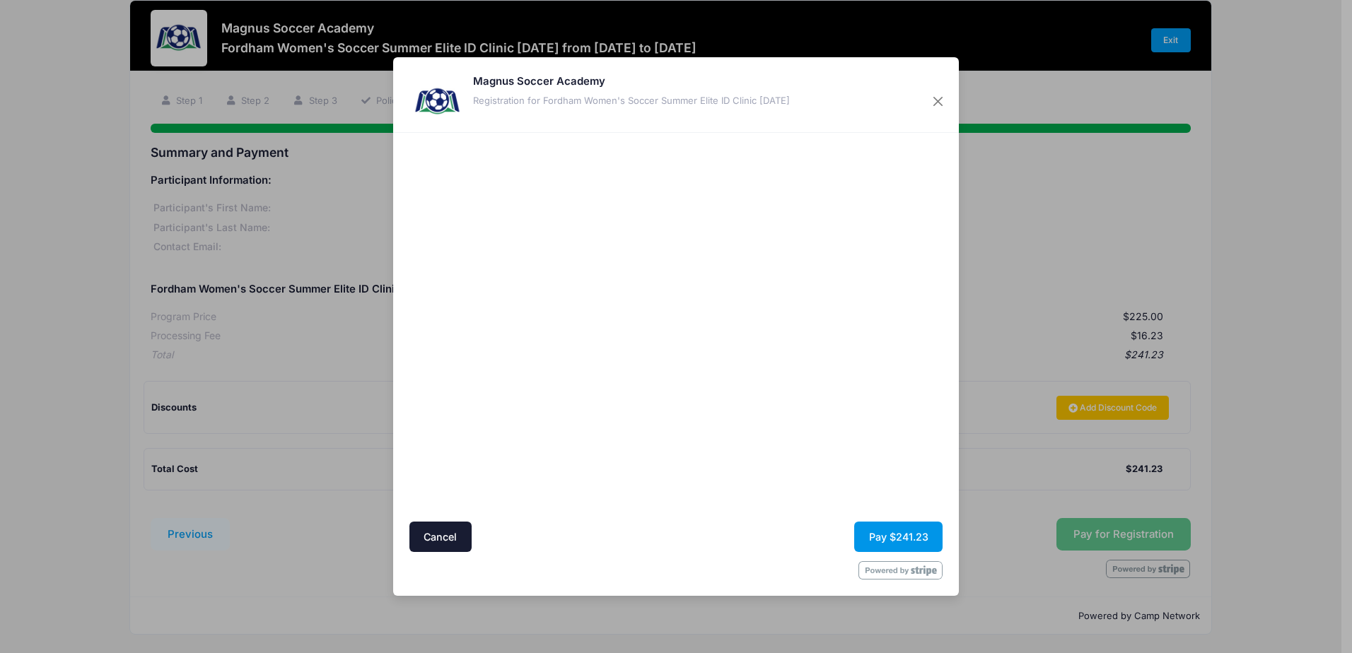
click at [878, 532] on button "Pay $241.23" at bounding box center [898, 537] width 88 height 30
